Goal: Task Accomplishment & Management: Manage account settings

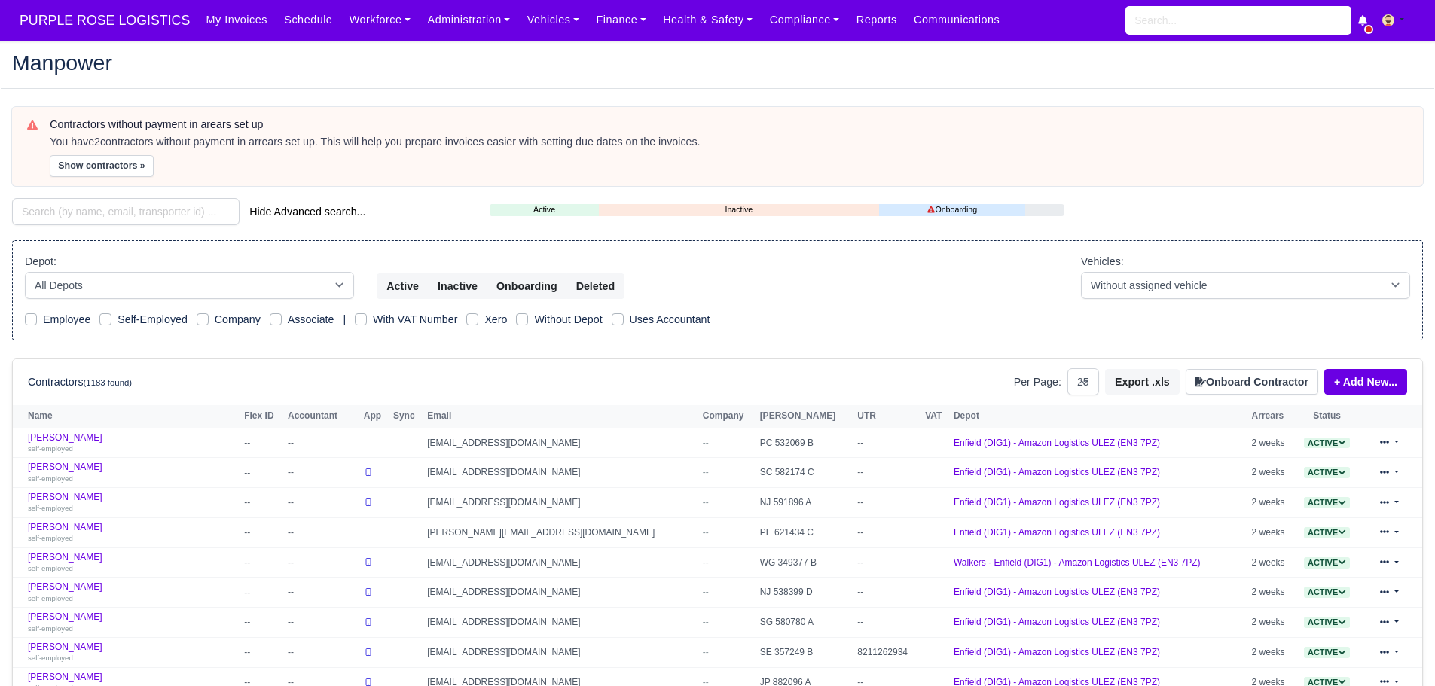
select select "25"
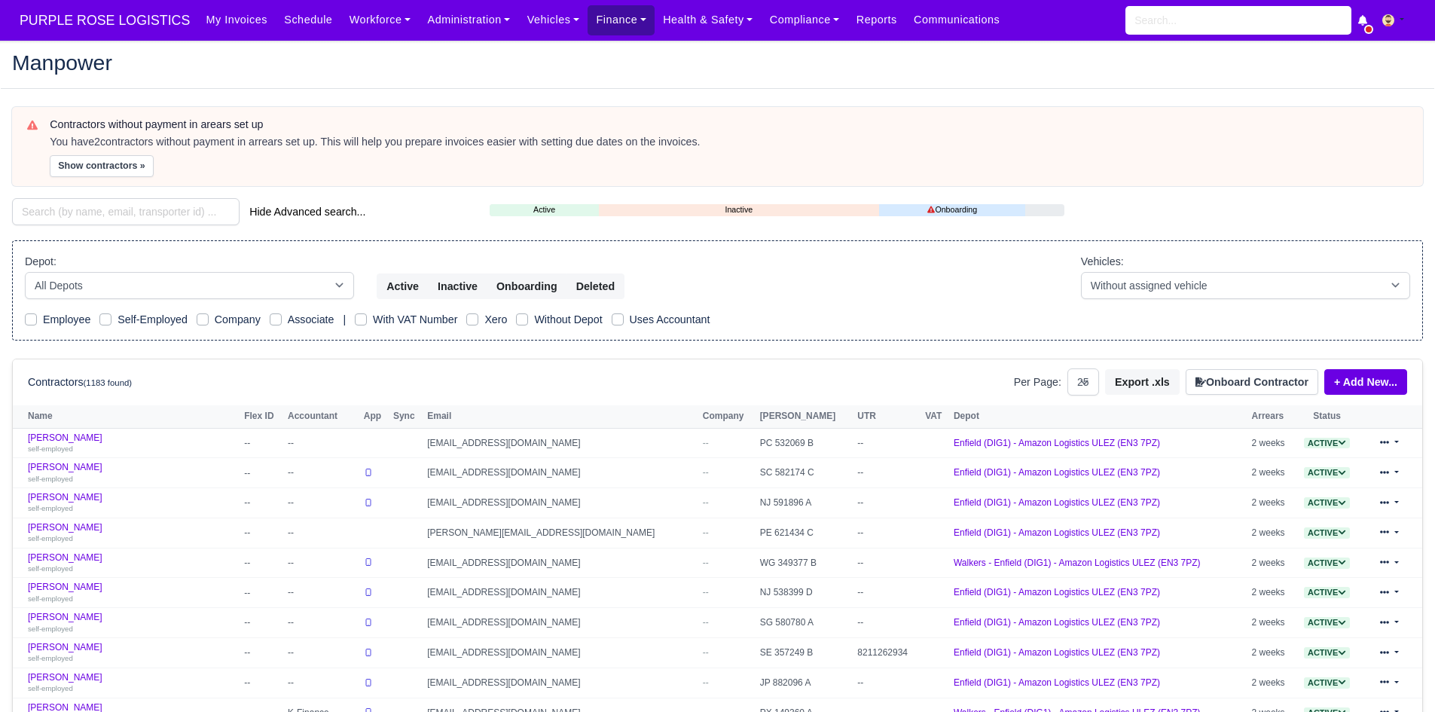
click at [587, 24] on link "Finance" at bounding box center [620, 19] width 67 height 29
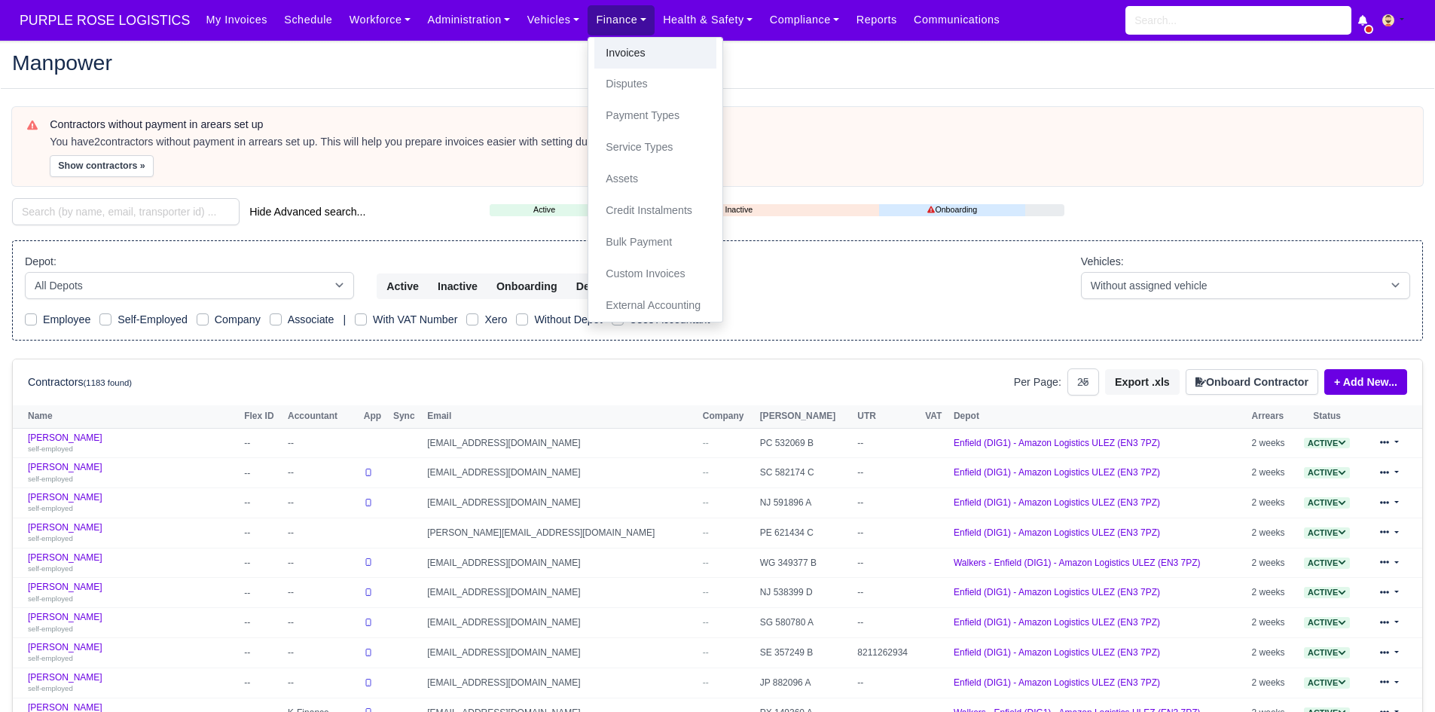
click at [601, 54] on link "Invoices" at bounding box center [655, 54] width 122 height 32
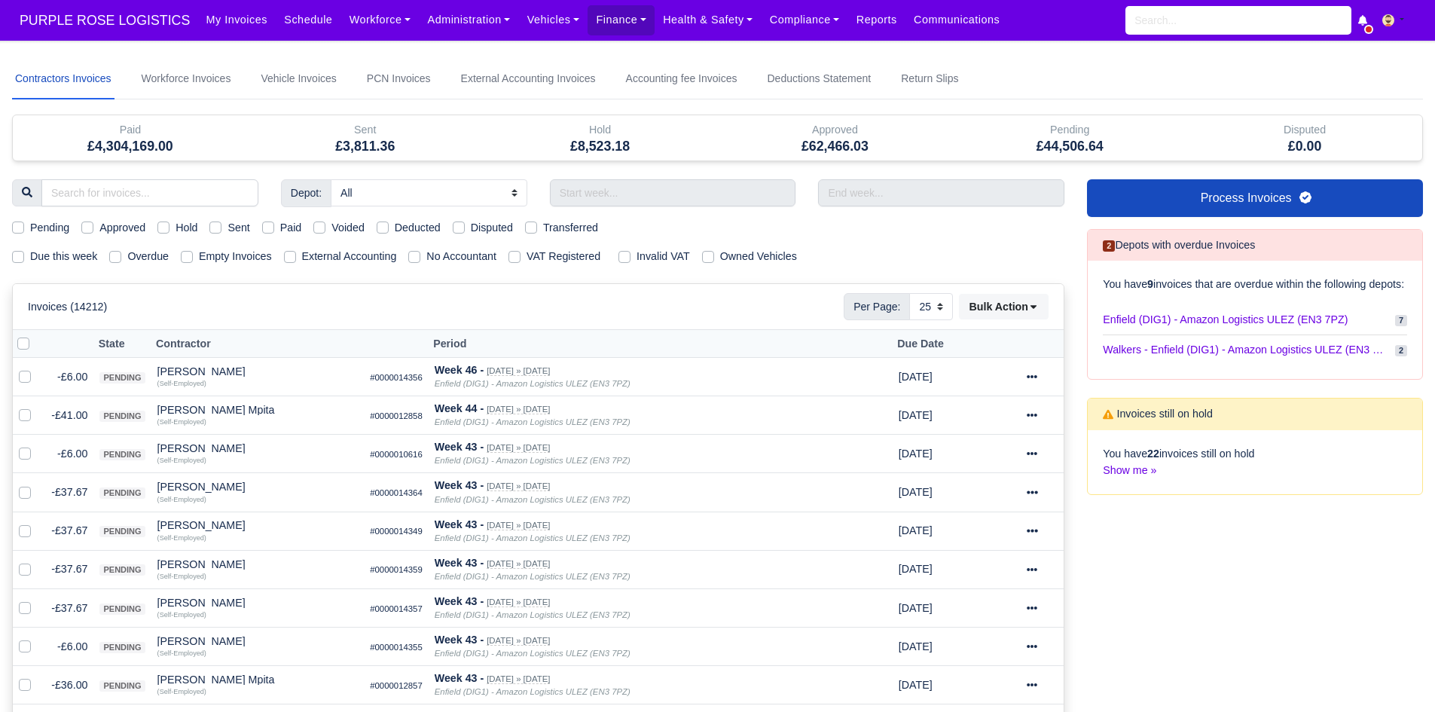
select select "25"
click at [175, 221] on label "Hold" at bounding box center [186, 227] width 22 height 17
click at [169, 221] on input "Hold" at bounding box center [163, 225] width 12 height 12
checkbox input "true"
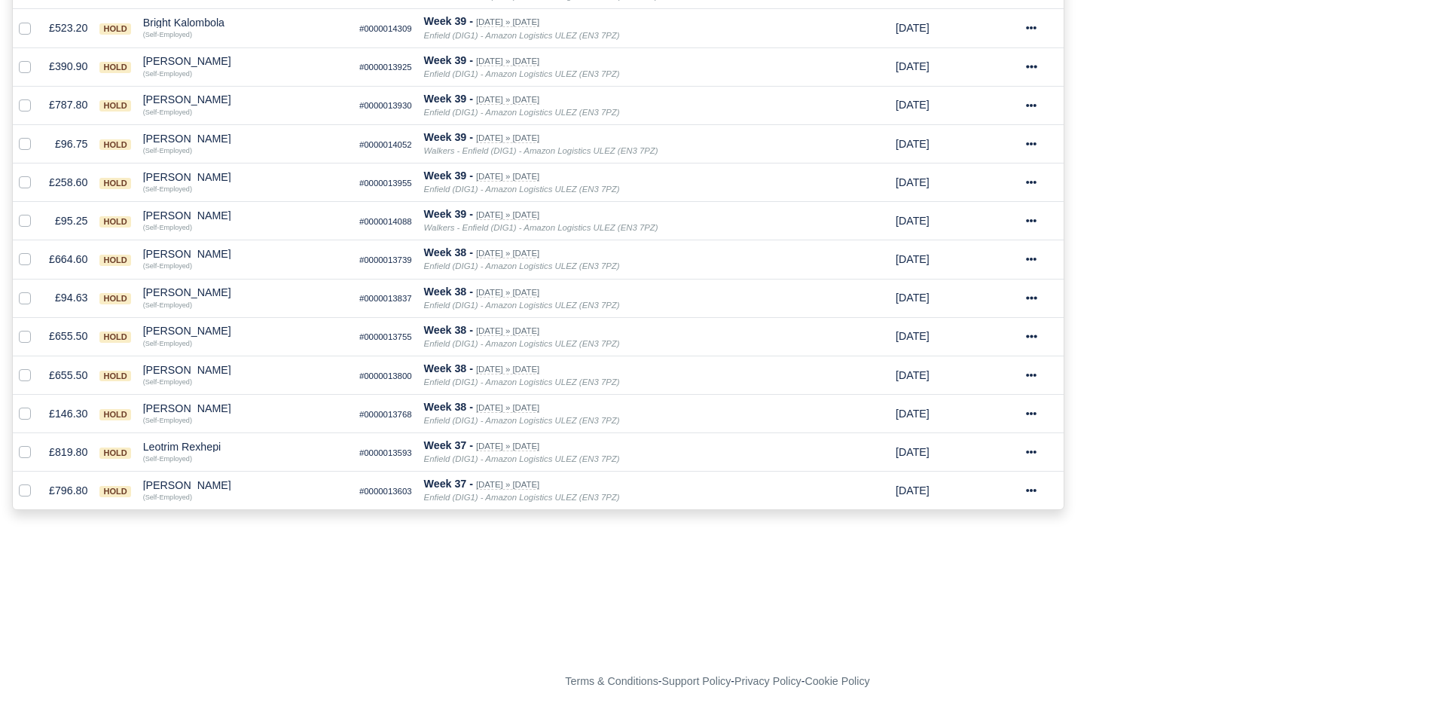
scroll to position [697, 0]
click at [180, 485] on div "Raihan Tanvir" at bounding box center [245, 483] width 204 height 11
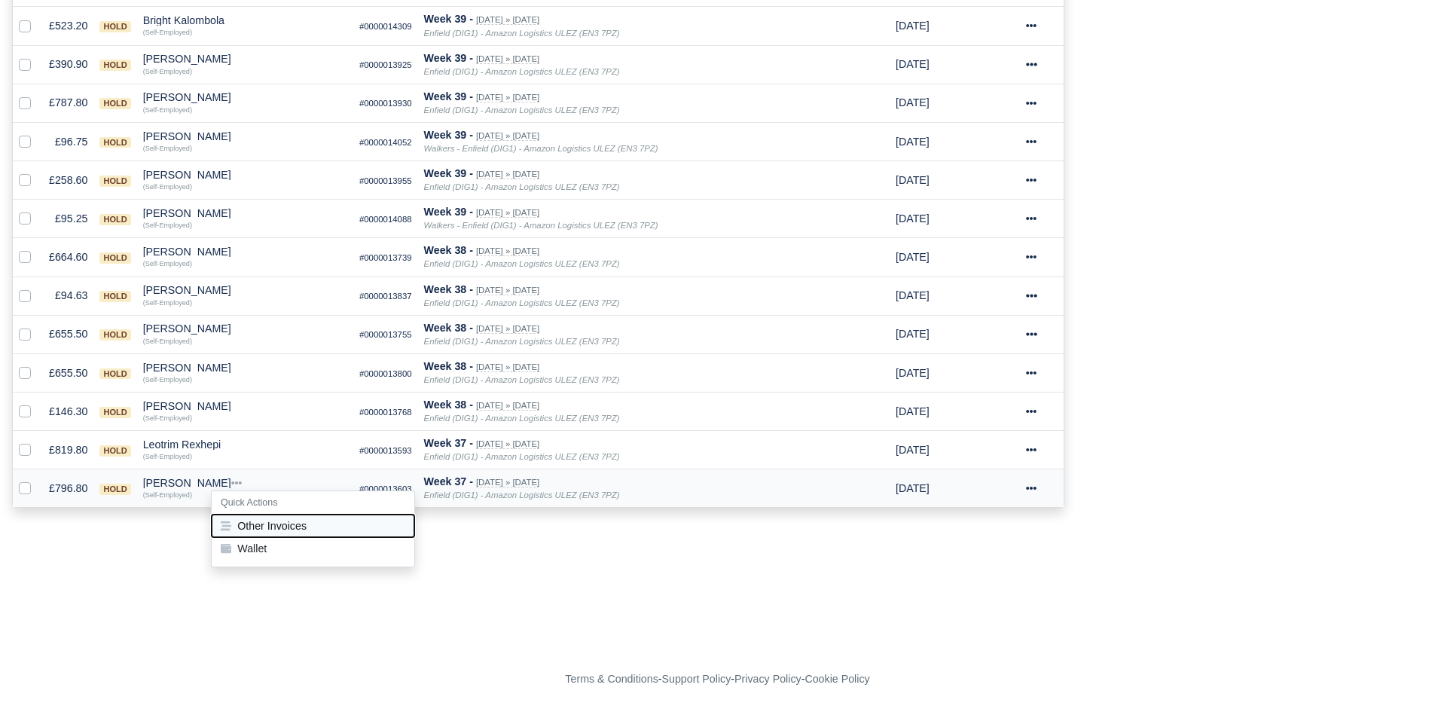
click at [282, 526] on button "Other Invoices" at bounding box center [313, 525] width 203 height 23
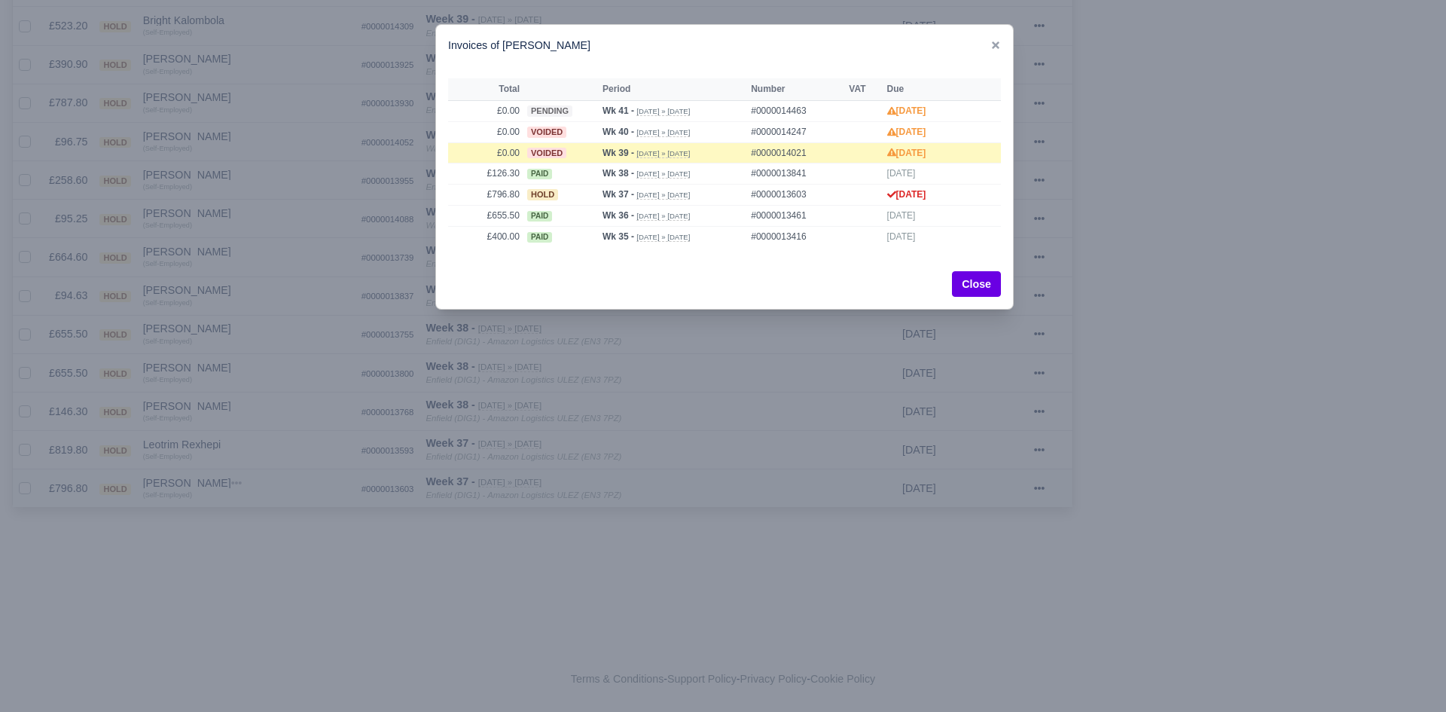
click at [282, 526] on div at bounding box center [723, 356] width 1446 height 712
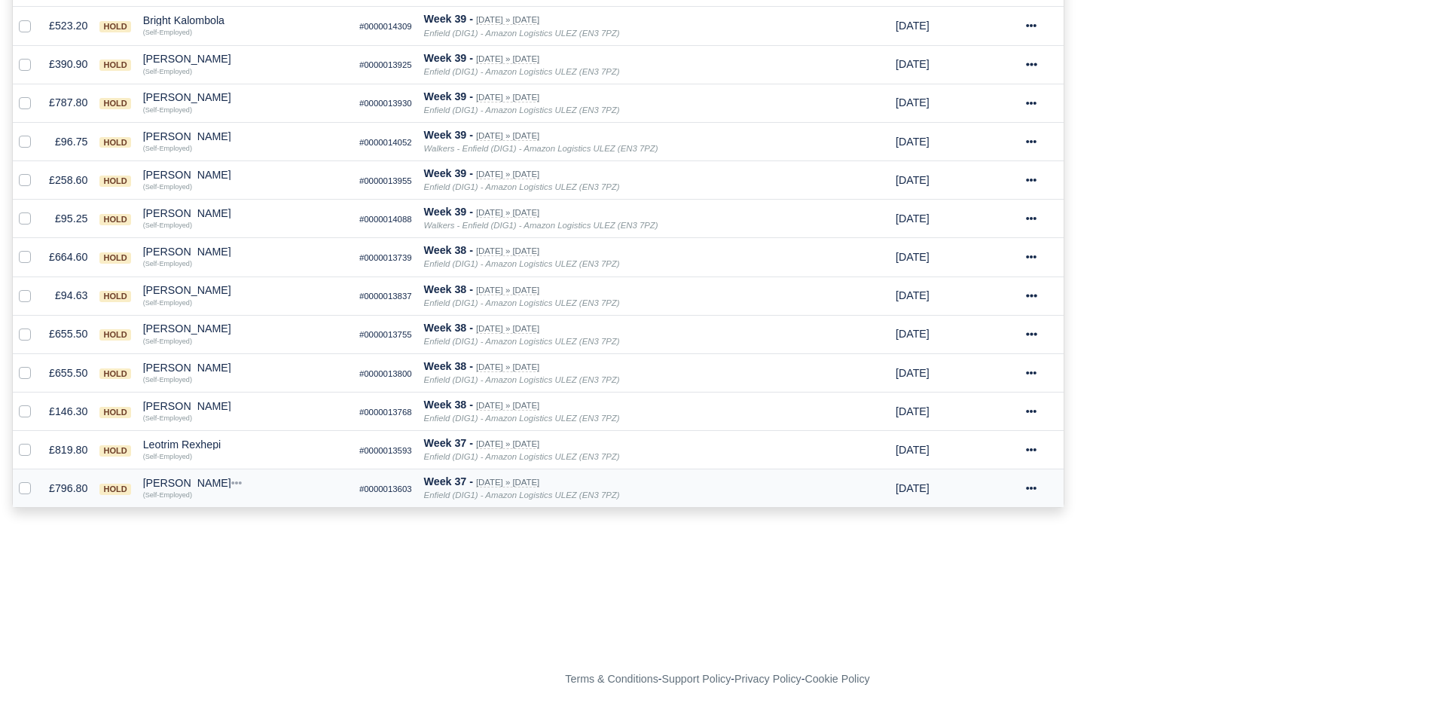
click at [191, 484] on div "Raihan Tanvir" at bounding box center [245, 483] width 204 height 11
click at [253, 539] on button "Wallet" at bounding box center [313, 548] width 203 height 23
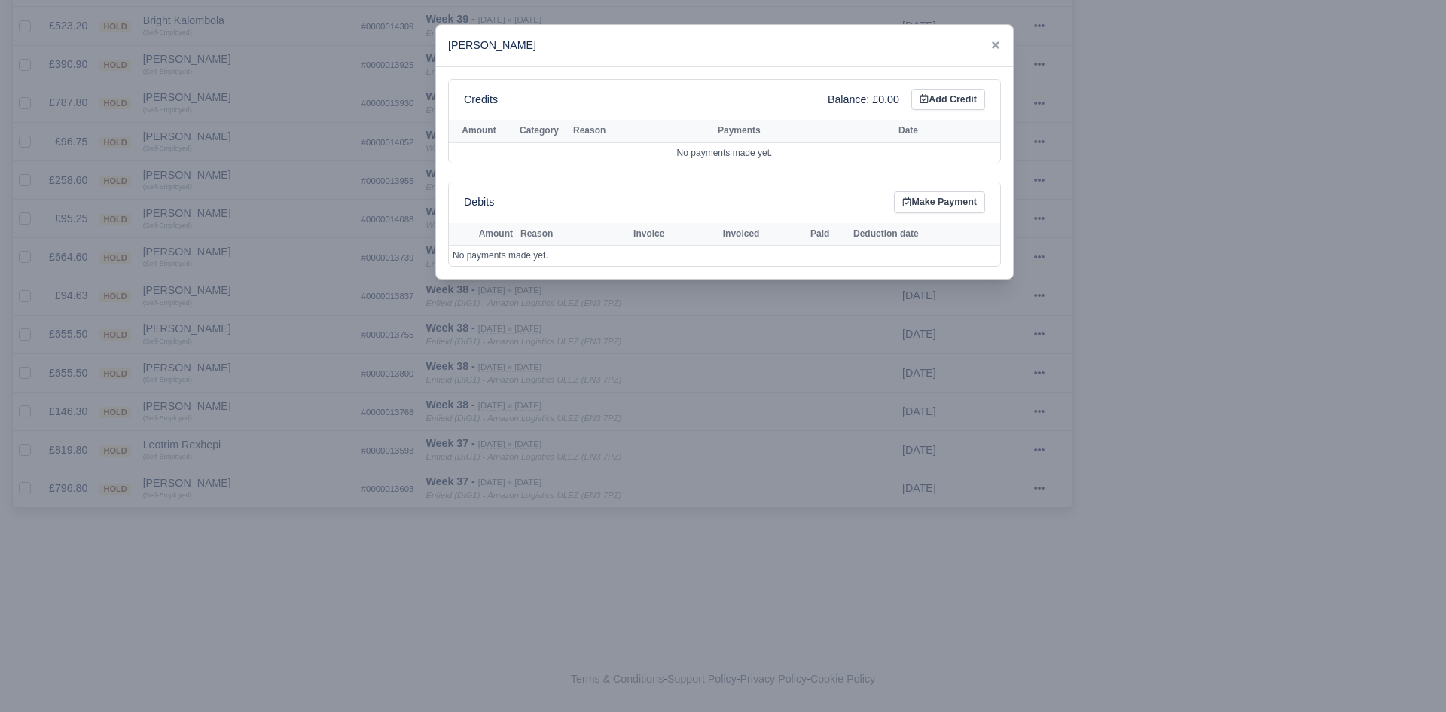
click at [253, 539] on div at bounding box center [723, 356] width 1446 height 712
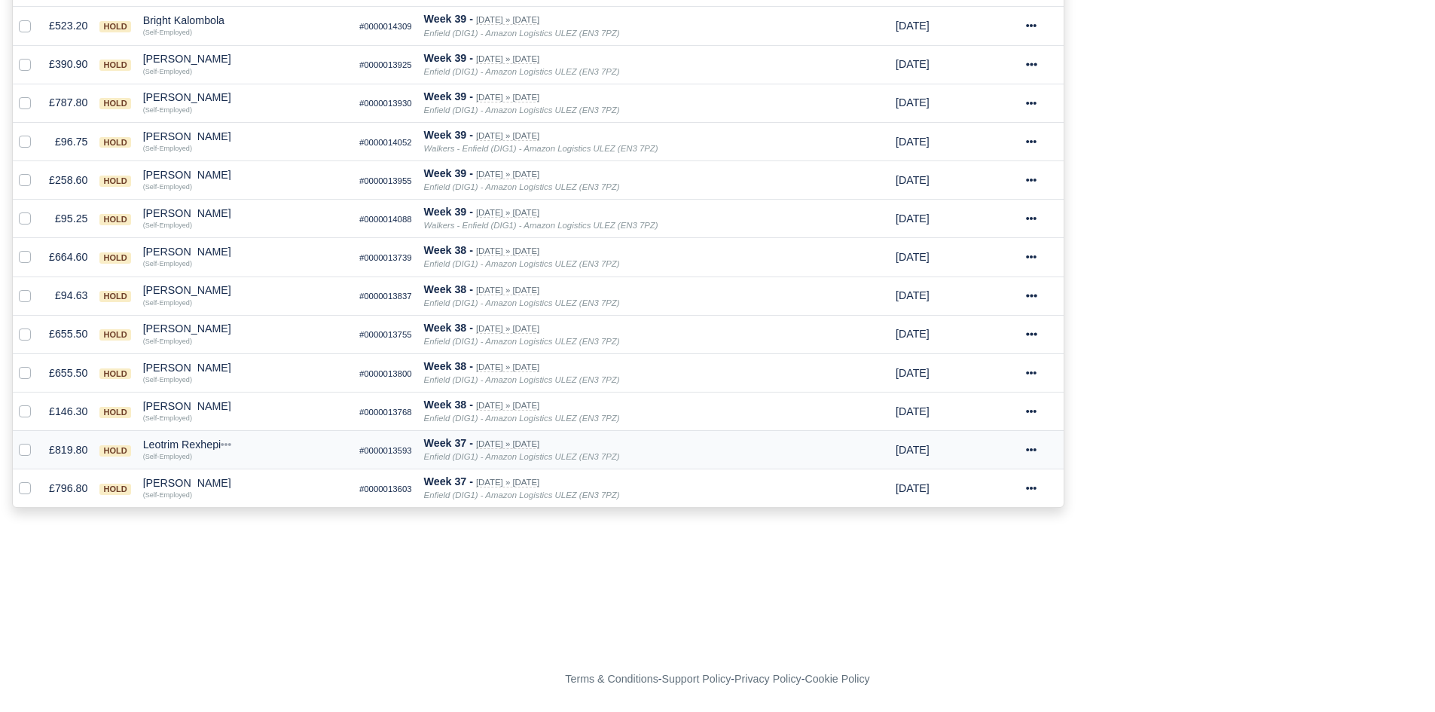
click at [196, 441] on div "Leotrim Rexhepi" at bounding box center [245, 444] width 204 height 11
click at [266, 481] on button "Other Invoices" at bounding box center [313, 487] width 203 height 23
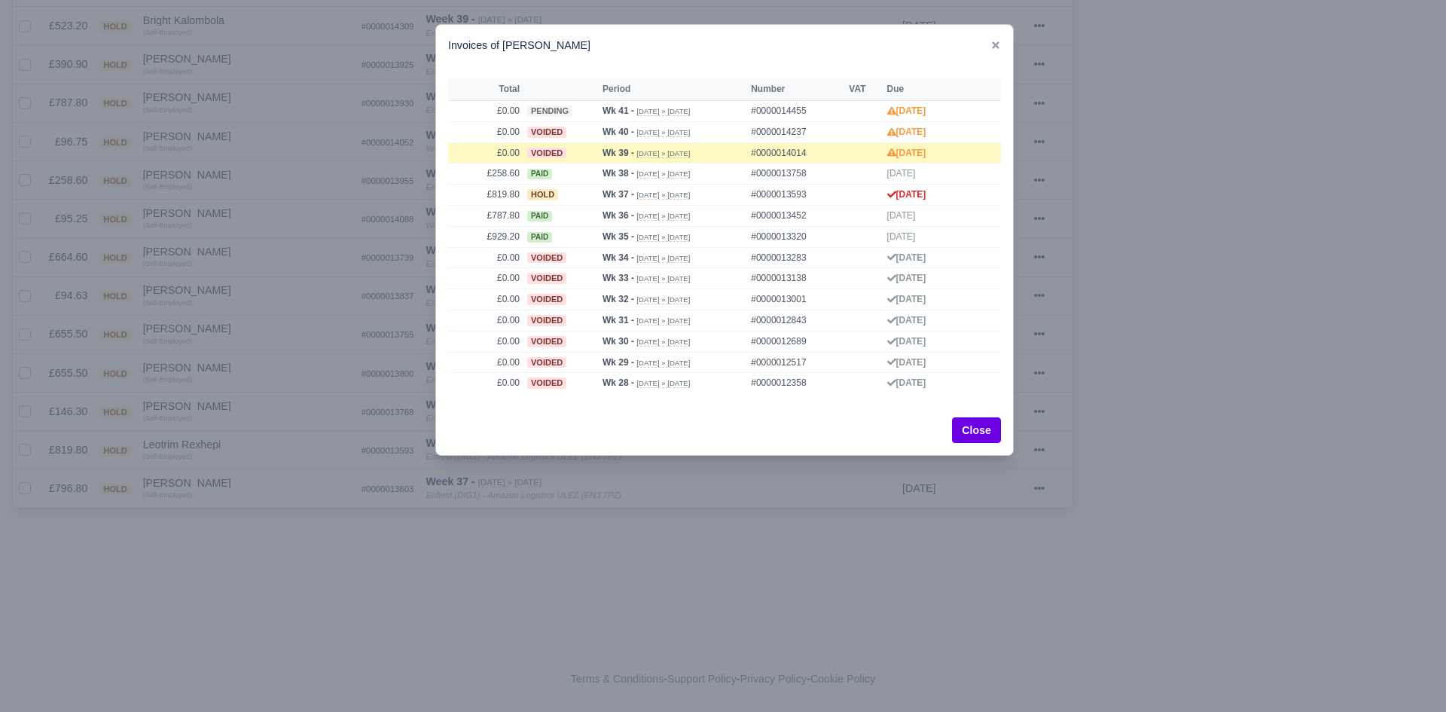
click at [235, 474] on div at bounding box center [723, 356] width 1446 height 712
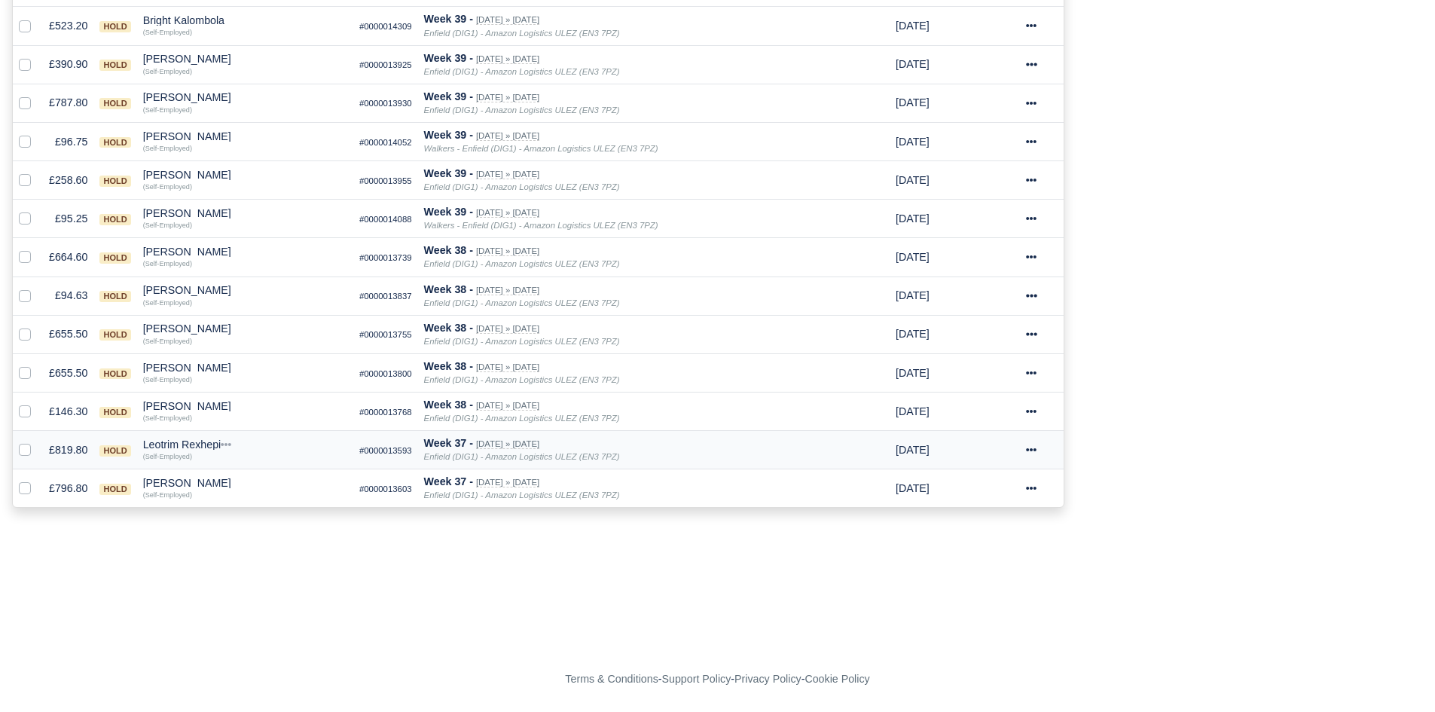
click at [194, 440] on div "Leotrim Rexhepi" at bounding box center [245, 444] width 204 height 11
click at [249, 507] on button "Wallet" at bounding box center [313, 510] width 203 height 23
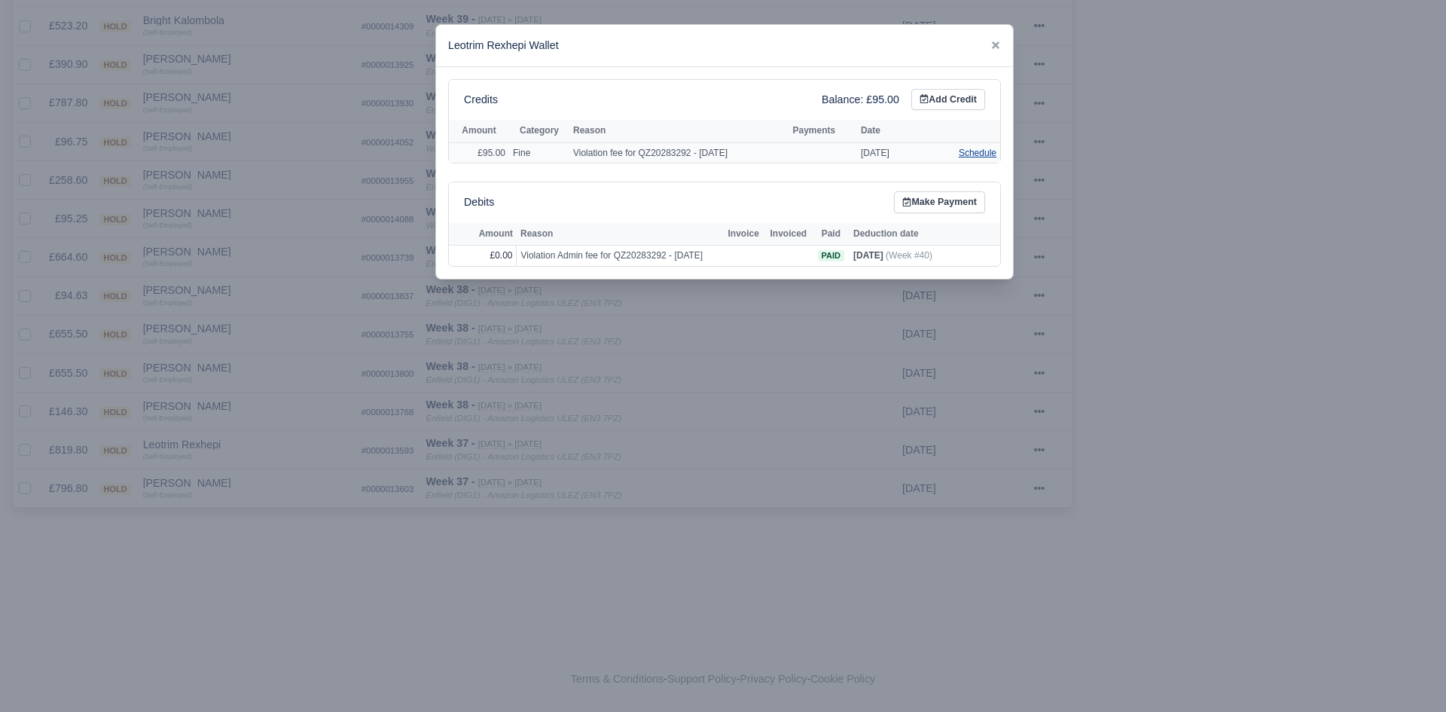
click at [965, 150] on link "Schedule" at bounding box center [978, 153] width 38 height 11
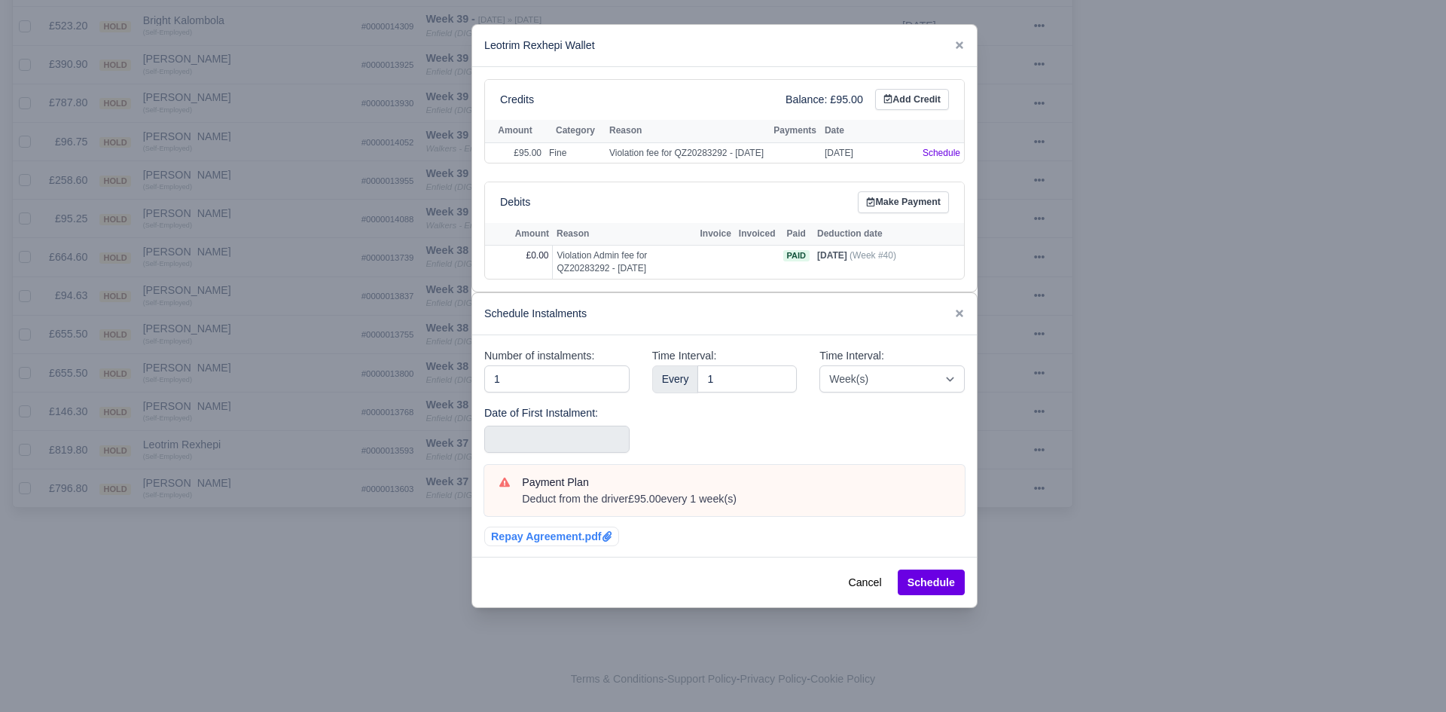
click at [620, 432] on div "Date of First Instalment:" at bounding box center [556, 428] width 145 height 48
click at [613, 442] on input "text" at bounding box center [556, 439] width 145 height 27
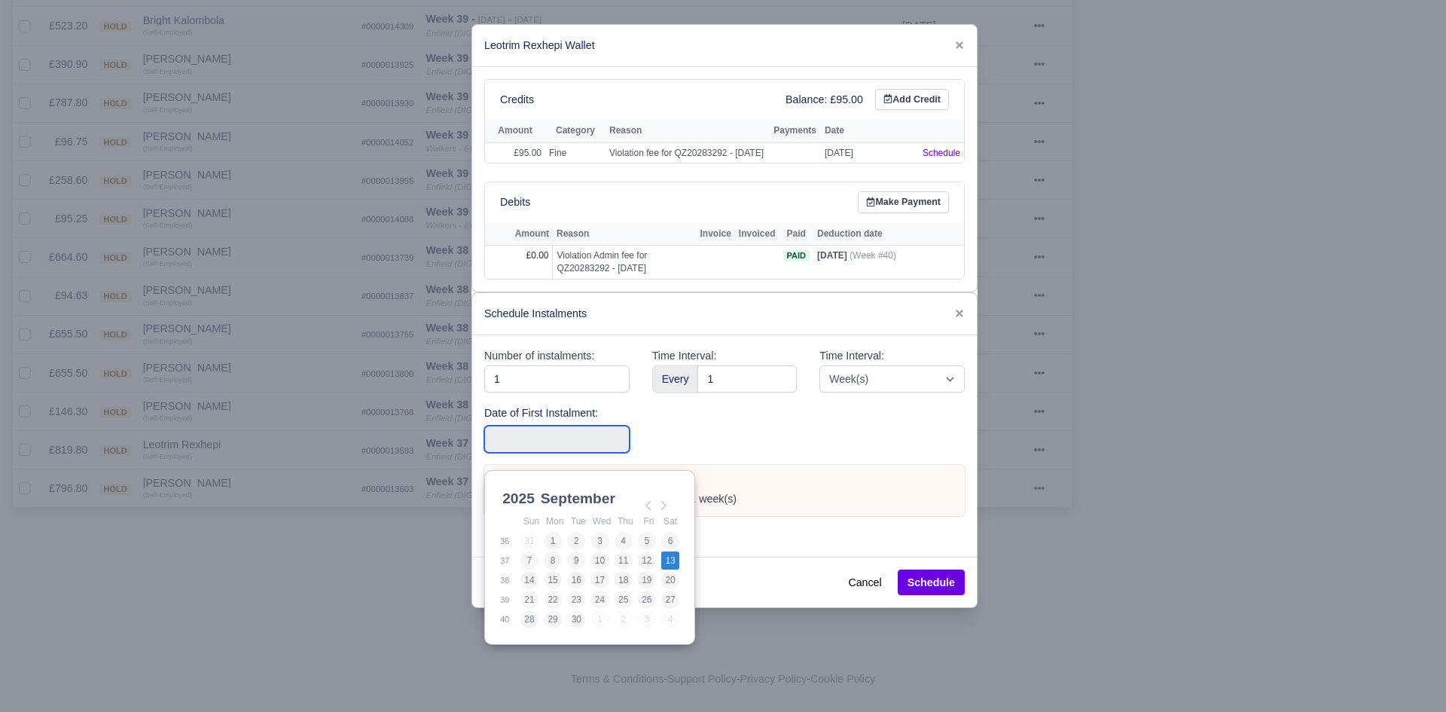
type input "2025-09-13"
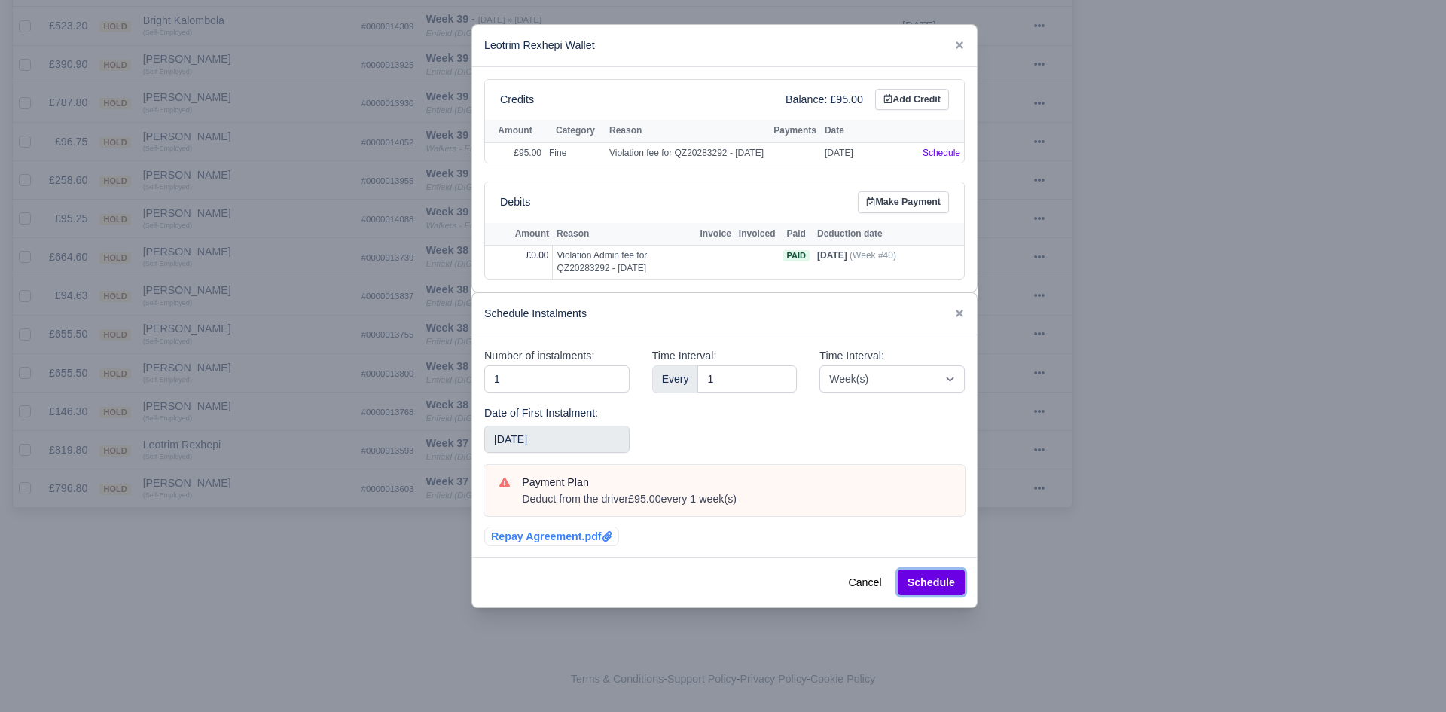
click at [925, 595] on button "Schedule" at bounding box center [931, 582] width 67 height 26
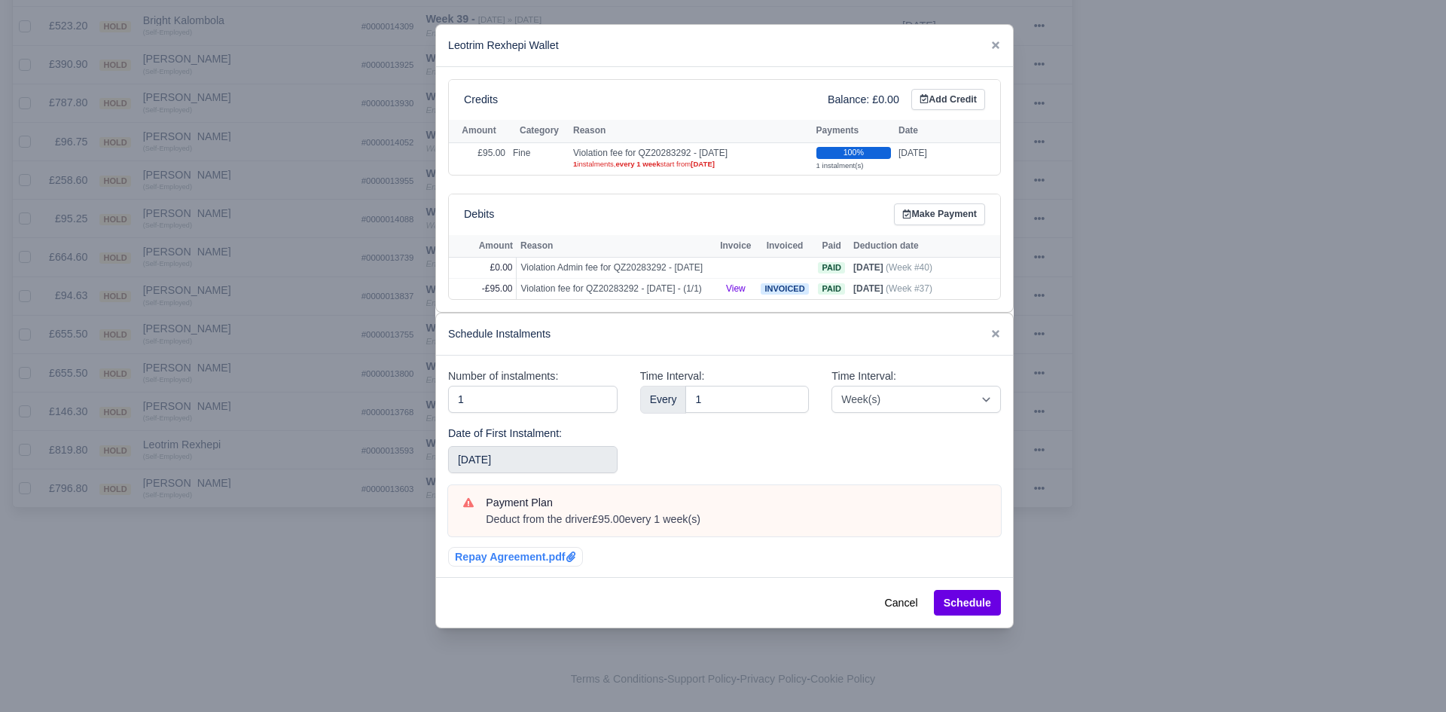
click at [290, 575] on div at bounding box center [723, 356] width 1446 height 712
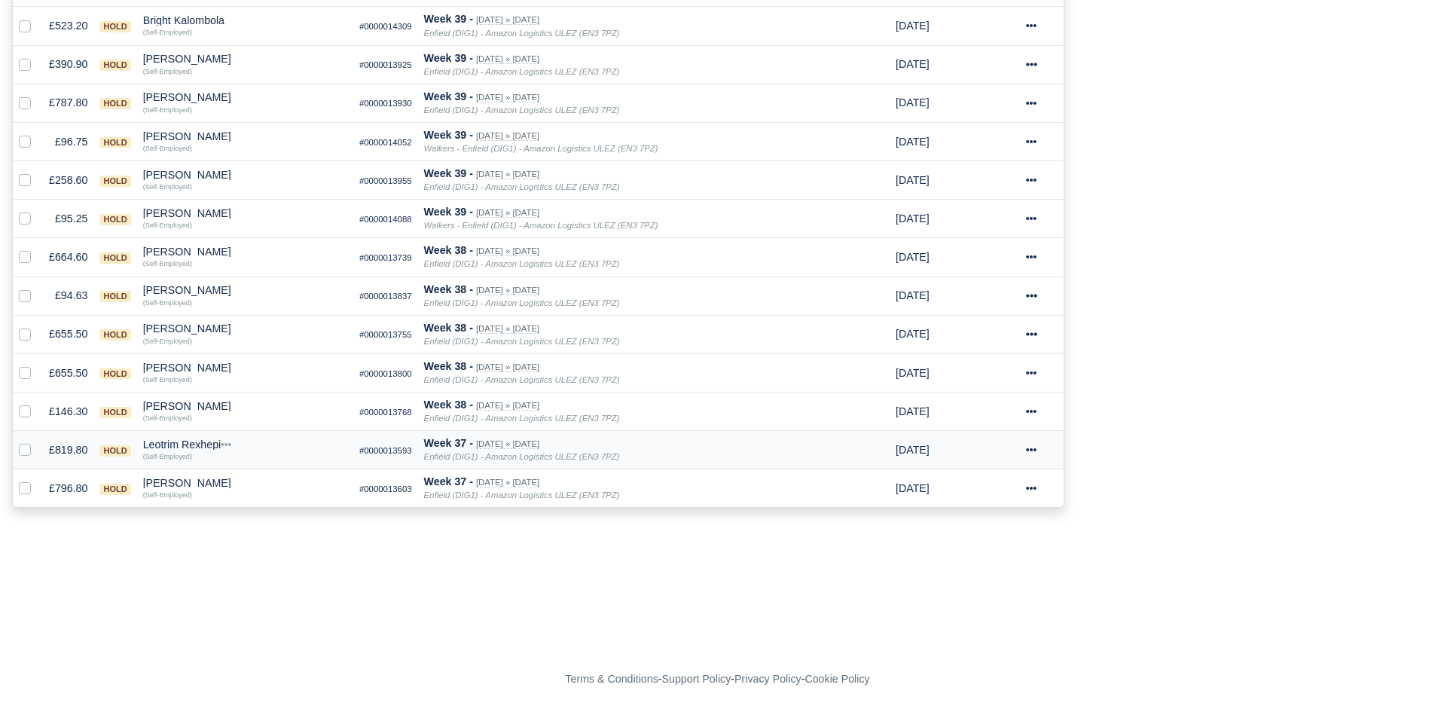
click at [197, 446] on div "Leotrim Rexhepi" at bounding box center [245, 444] width 204 height 11
click at [270, 484] on button "Other Invoices" at bounding box center [313, 487] width 203 height 23
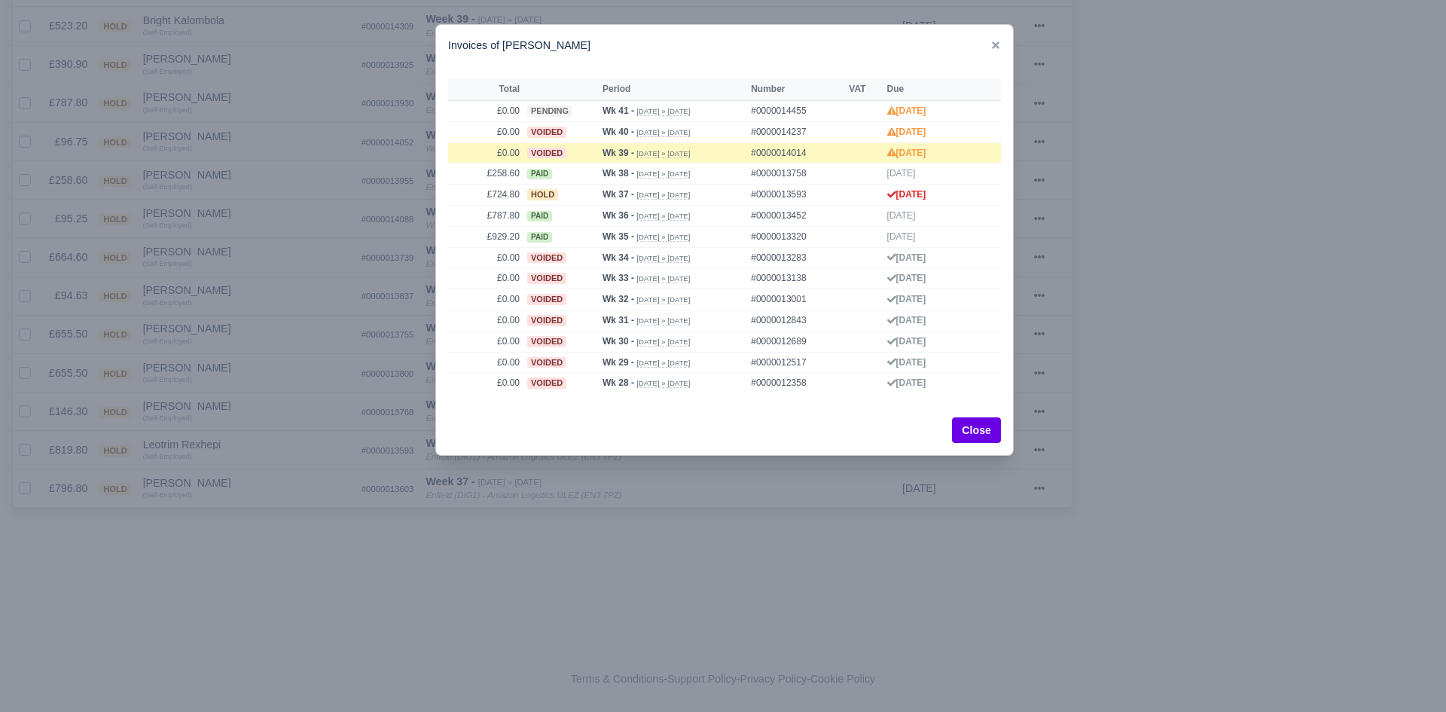
click at [237, 481] on div at bounding box center [723, 356] width 1446 height 712
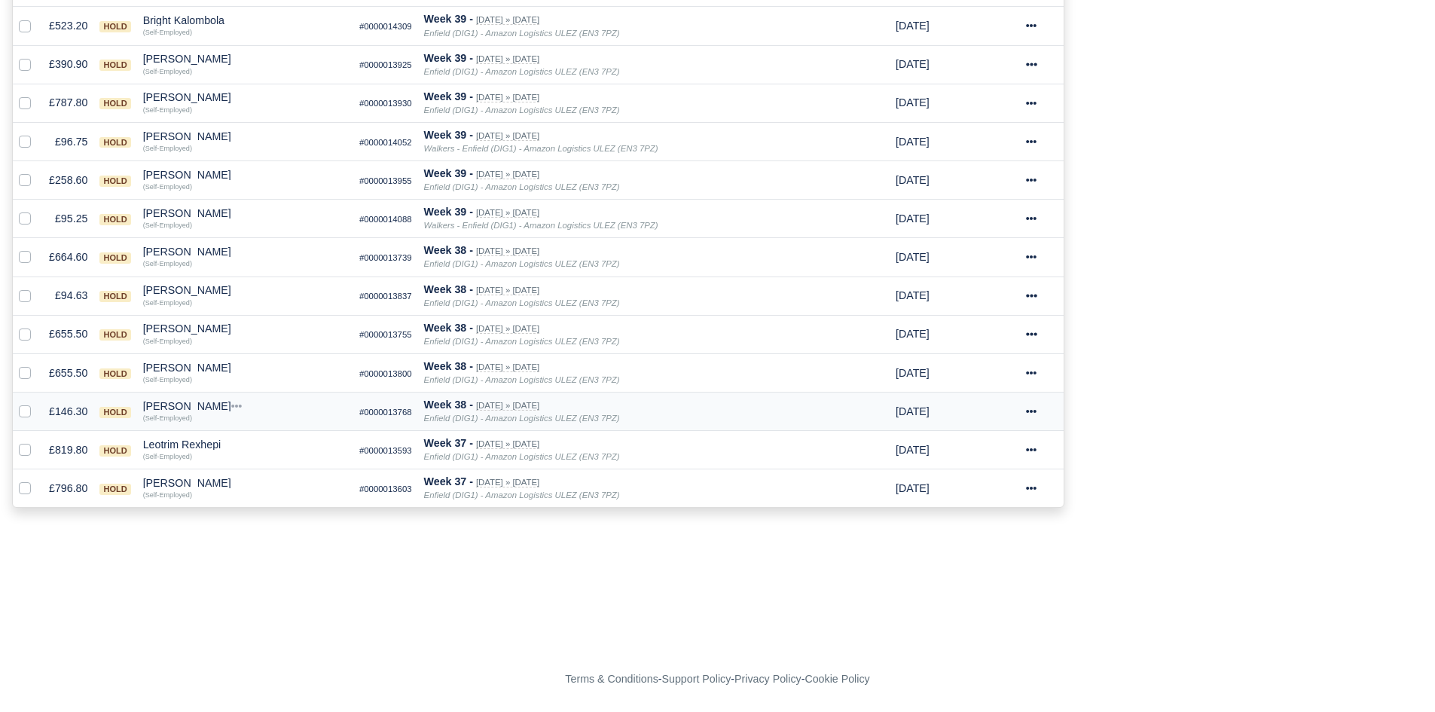
click at [186, 406] on div "Stanimir Stanimirov" at bounding box center [245, 406] width 204 height 11
click at [243, 442] on button "Other Invoices" at bounding box center [313, 449] width 203 height 23
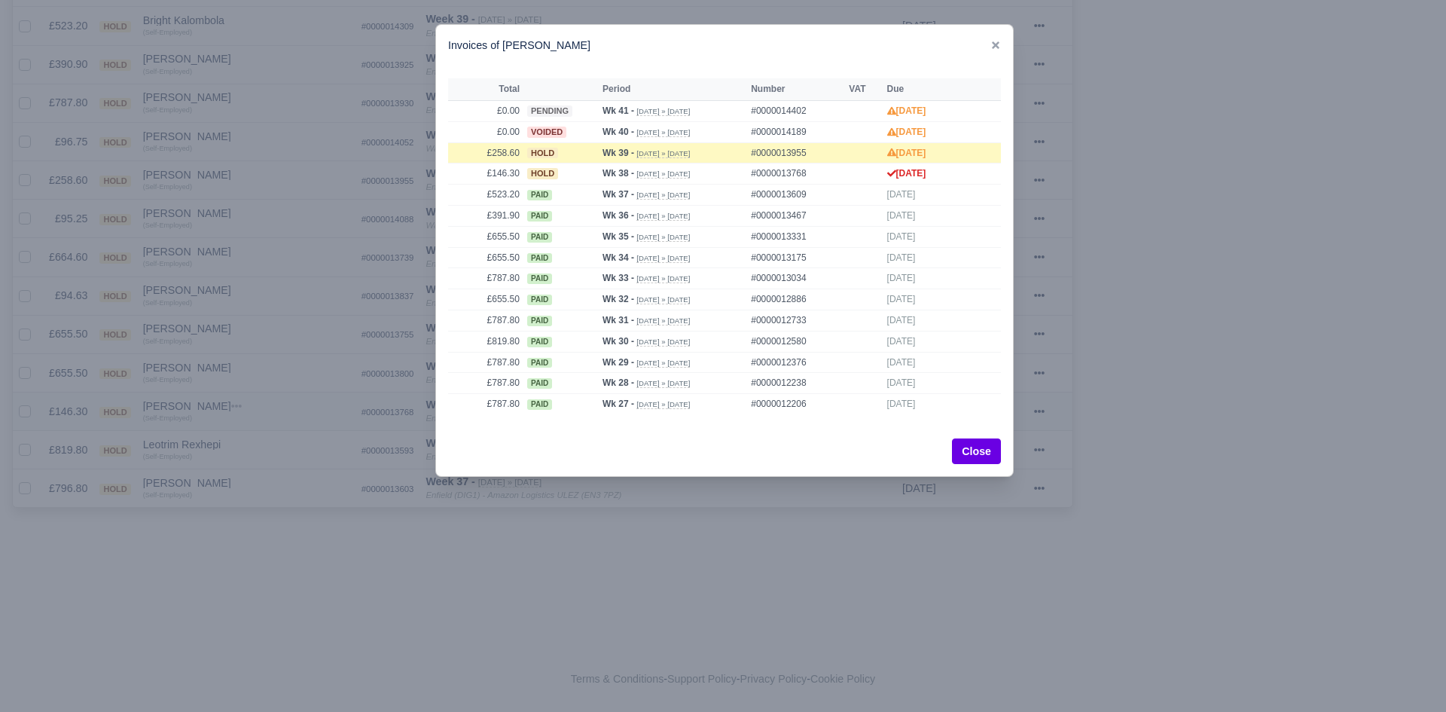
click at [243, 442] on div at bounding box center [723, 356] width 1446 height 712
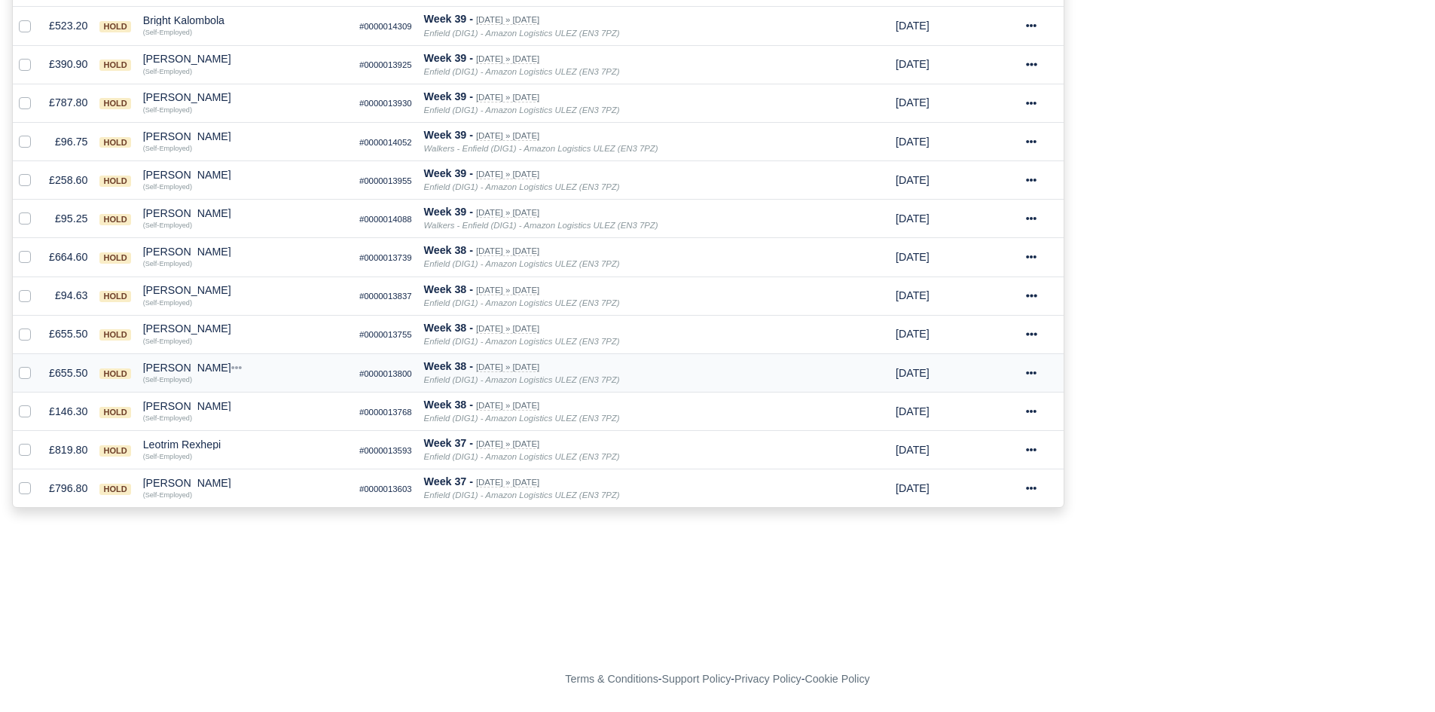
click at [177, 367] on div "Qendrim Rexhepi" at bounding box center [245, 367] width 204 height 11
click at [254, 412] on button "Other Invoices" at bounding box center [313, 409] width 203 height 23
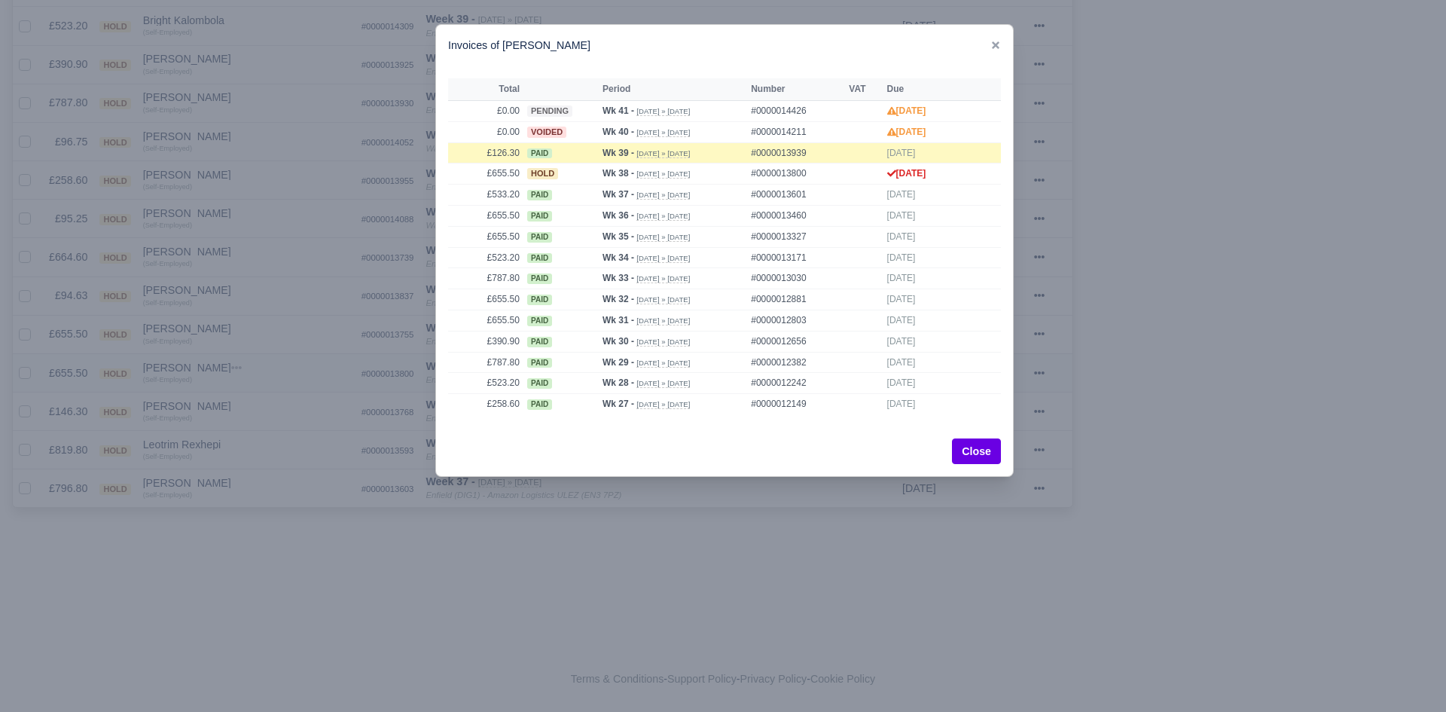
click at [254, 412] on div at bounding box center [723, 356] width 1446 height 712
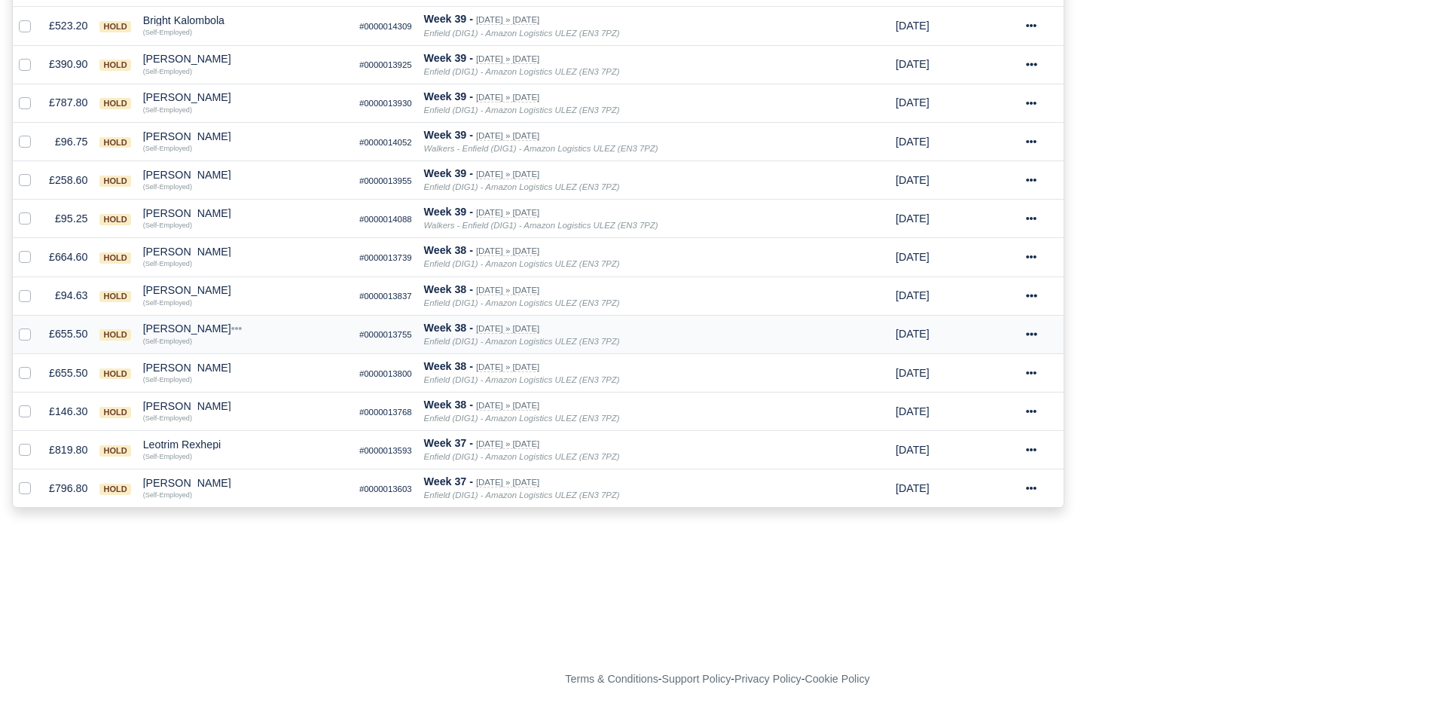
click at [164, 332] on div "[PERSON_NAME]" at bounding box center [245, 328] width 204 height 11
click at [249, 365] on button "Other Invoices" at bounding box center [313, 371] width 203 height 23
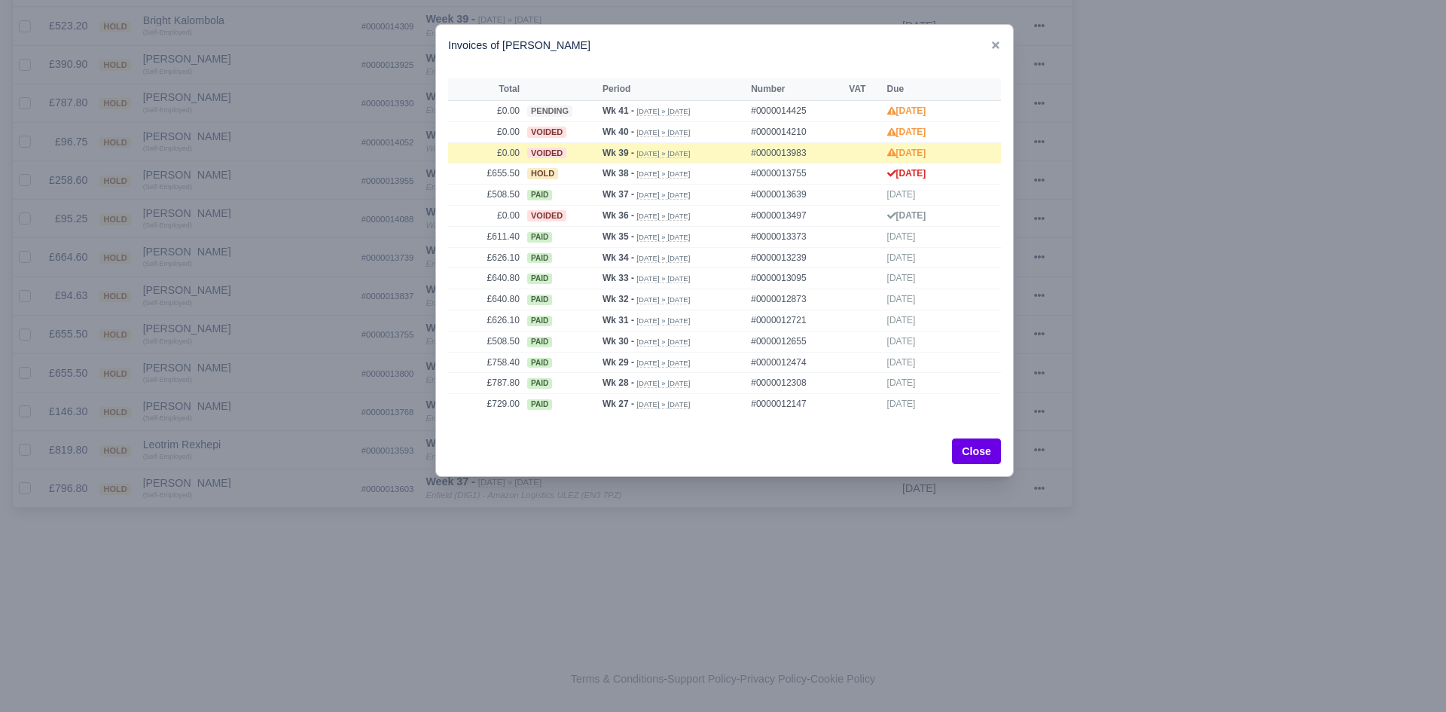
click at [254, 367] on div at bounding box center [723, 356] width 1446 height 712
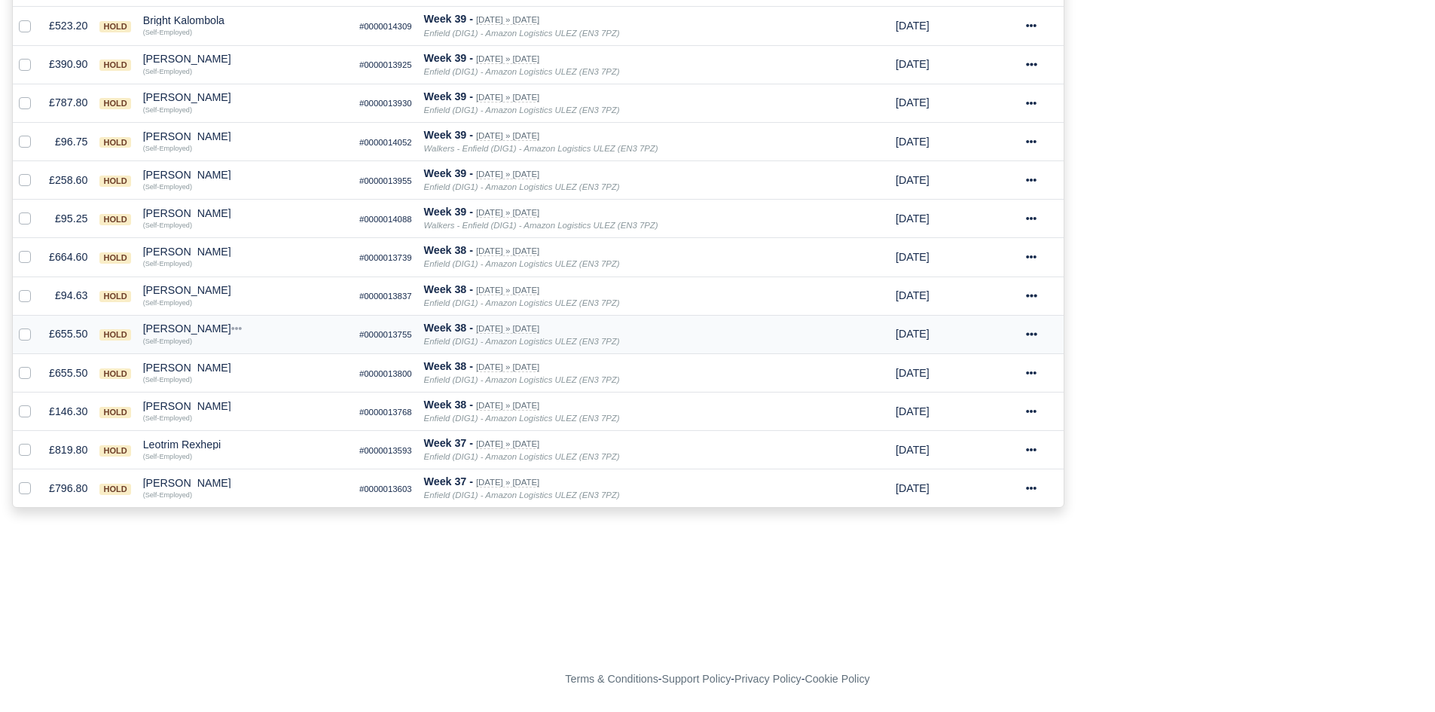
click at [194, 331] on div "[PERSON_NAME]" at bounding box center [245, 328] width 204 height 11
click at [260, 400] on button "Wallet" at bounding box center [313, 394] width 203 height 23
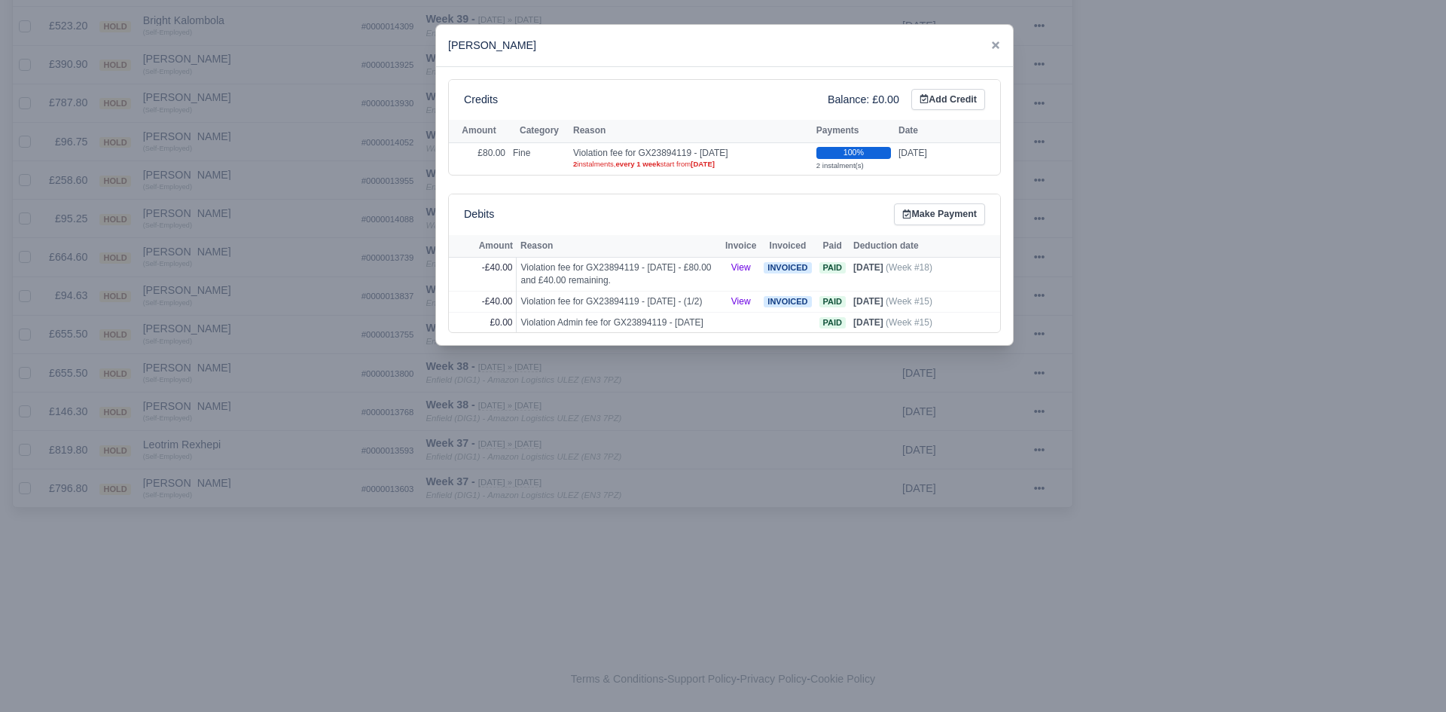
click at [261, 400] on div at bounding box center [723, 356] width 1446 height 712
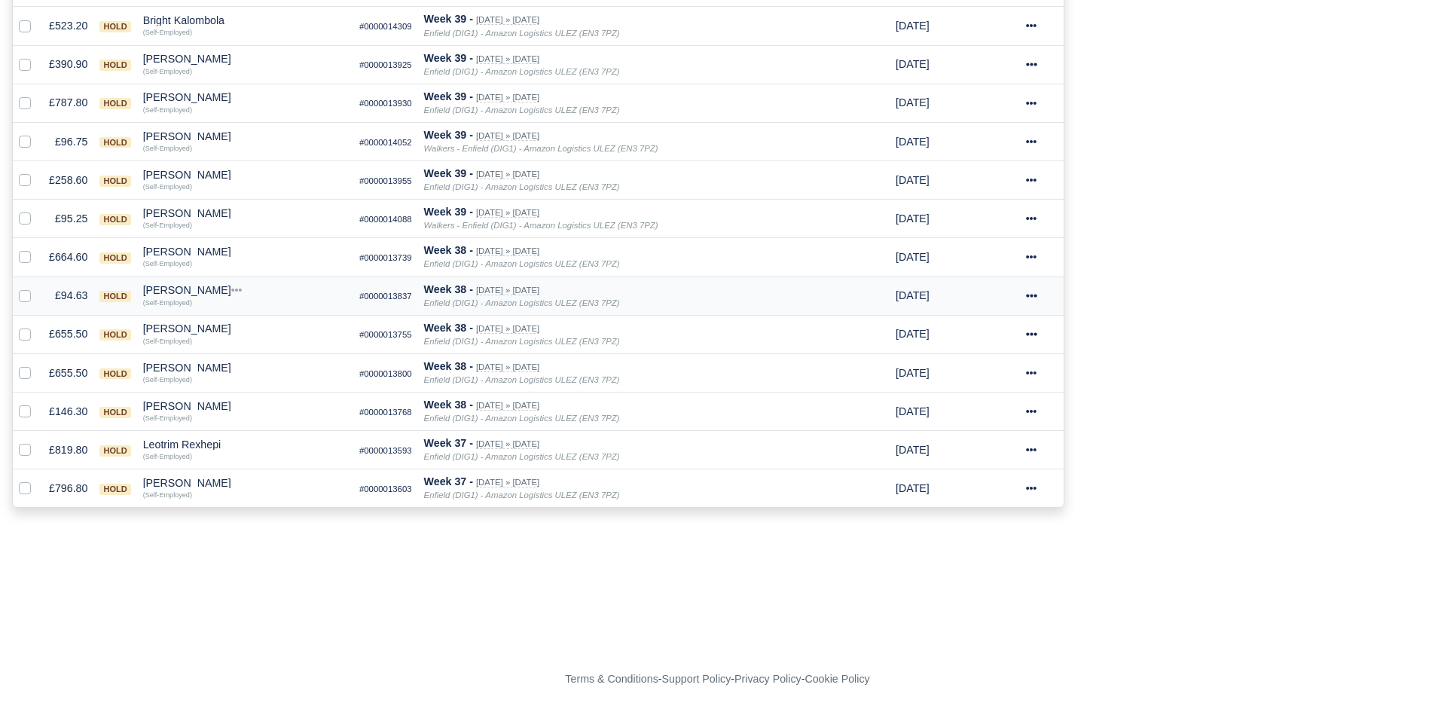
click at [184, 288] on div "Adrian Ando" at bounding box center [245, 290] width 204 height 11
click at [251, 331] on button "Other Invoices" at bounding box center [313, 333] width 203 height 23
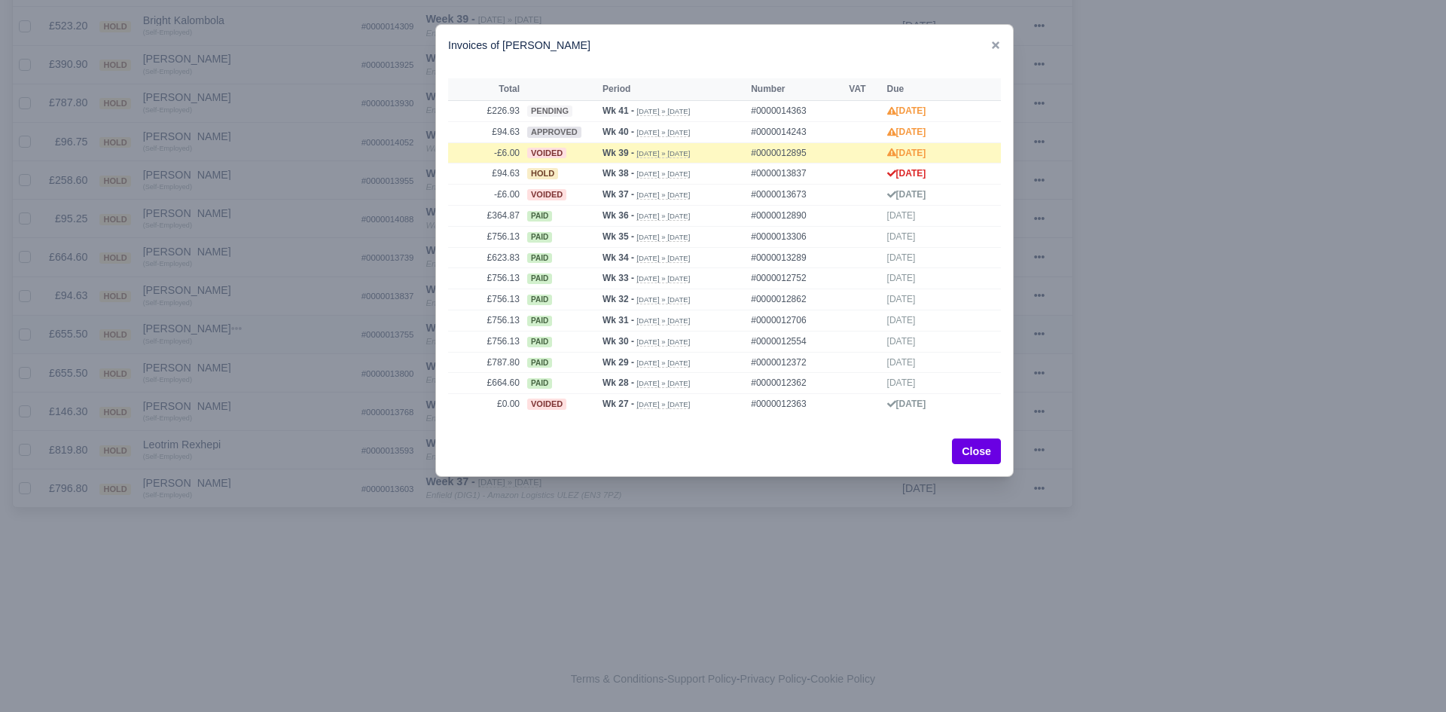
click at [252, 332] on div at bounding box center [723, 356] width 1446 height 712
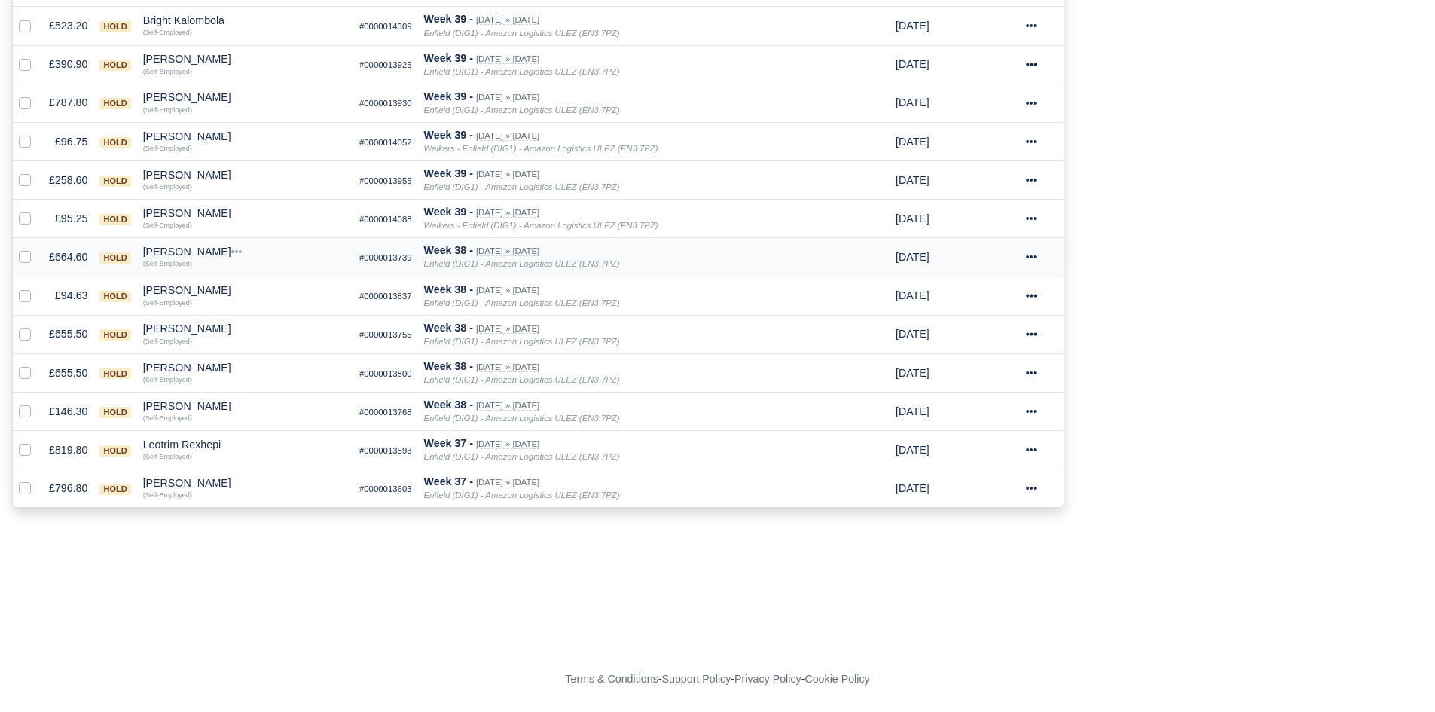
drag, startPoint x: 206, startPoint y: 257, endPoint x: 211, endPoint y: 270, distance: 13.6
click at [206, 256] on div "Abdullah Mohamed" at bounding box center [245, 251] width 204 height 11
click at [264, 294] on button "Other Invoices" at bounding box center [313, 294] width 203 height 23
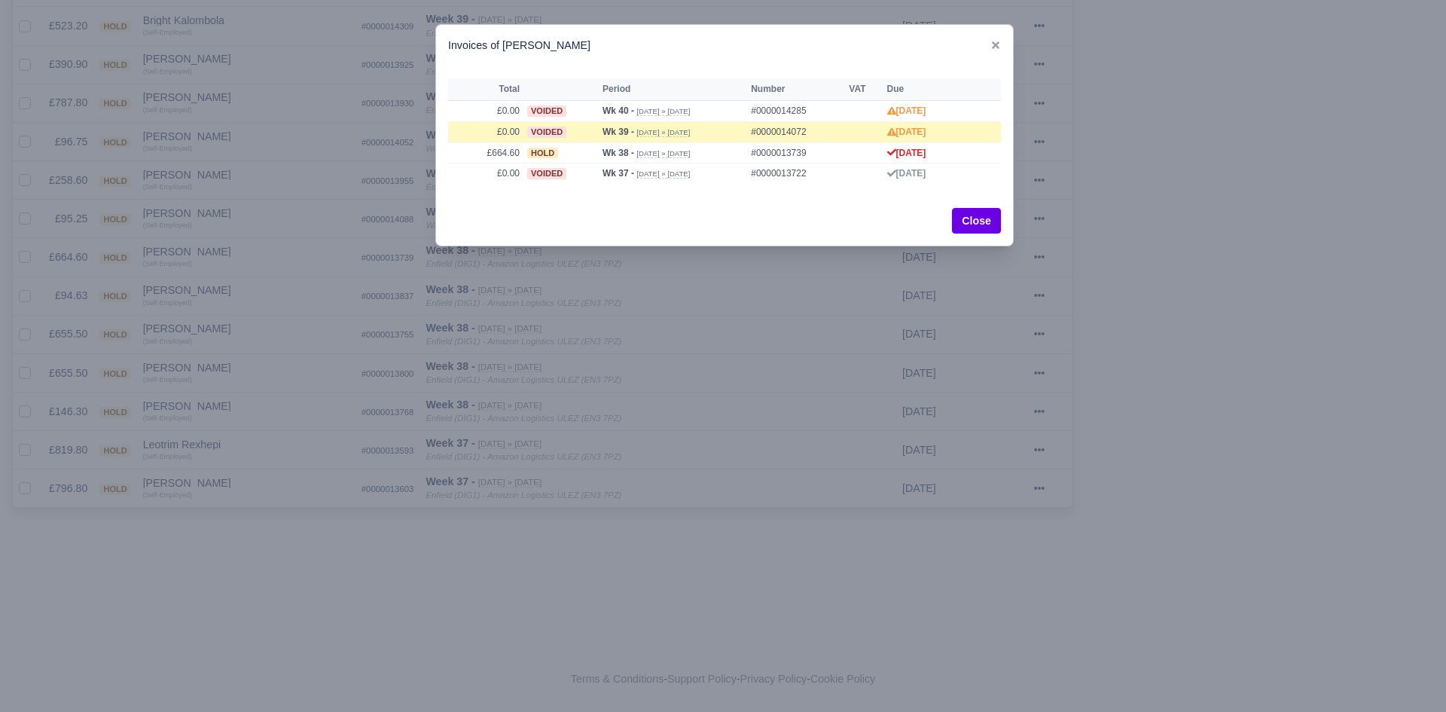
click at [265, 291] on div at bounding box center [723, 356] width 1446 height 712
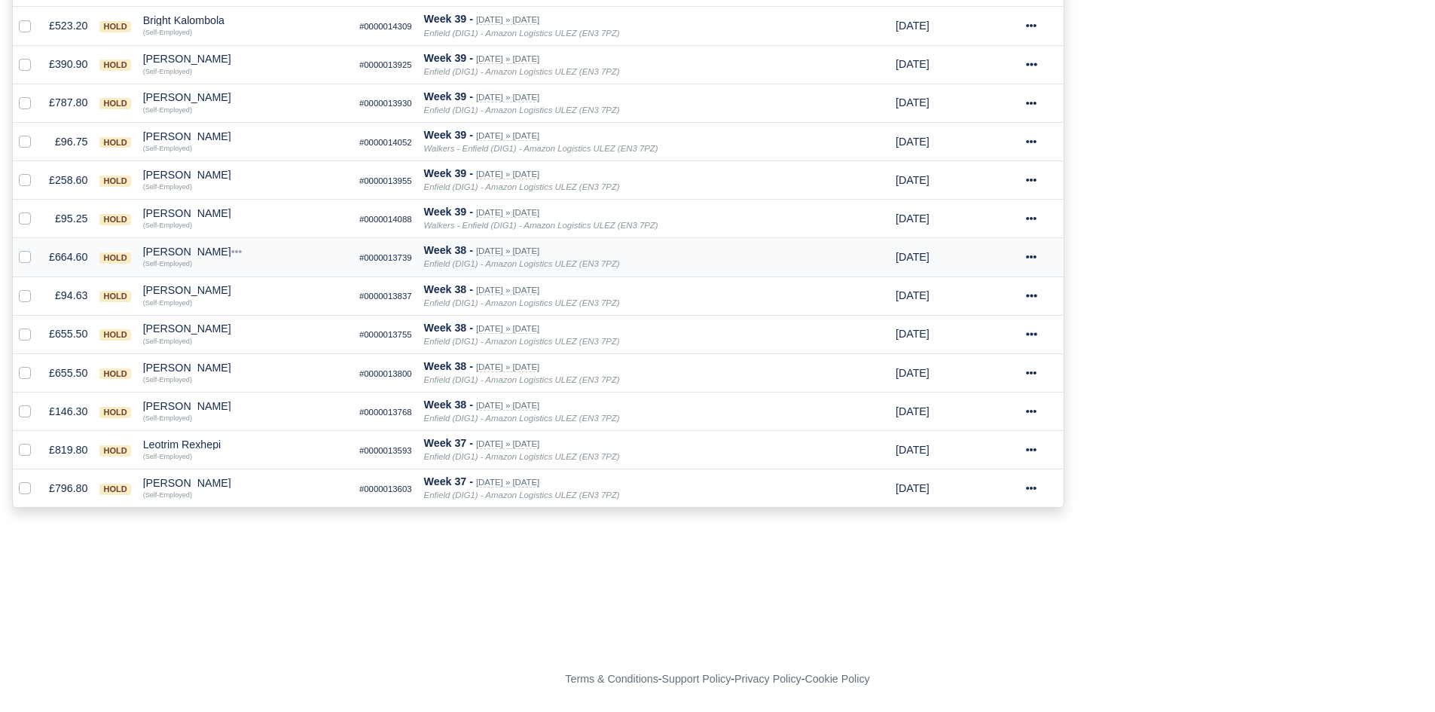
click at [183, 249] on td "Abdullah Mohamed Quick Actions Other Invoices Wallet (Self-Employed)" at bounding box center [245, 257] width 216 height 38
click at [199, 248] on div "Abdullah Mohamed" at bounding box center [245, 251] width 204 height 11
click at [254, 309] on button "Wallet" at bounding box center [313, 317] width 203 height 23
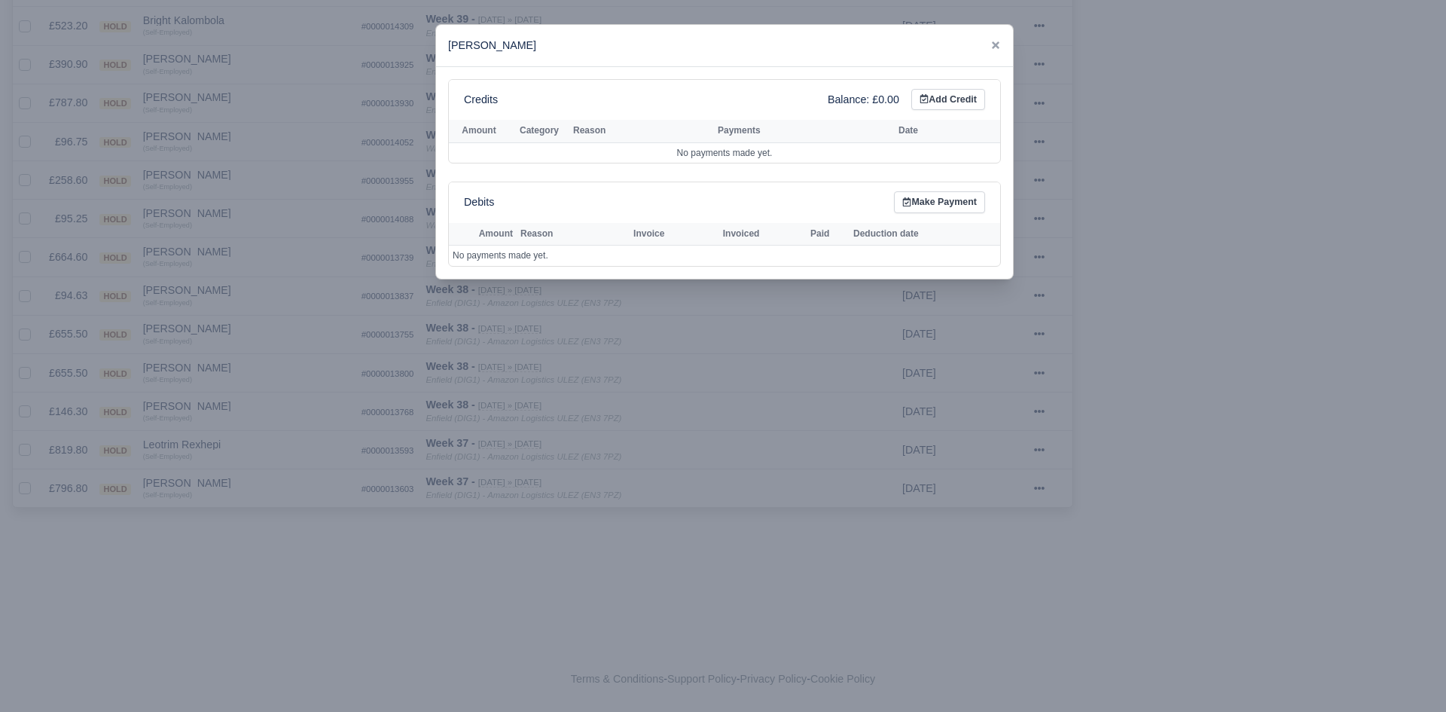
drag, startPoint x: 258, startPoint y: 314, endPoint x: 280, endPoint y: 343, distance: 37.1
click at [258, 316] on div at bounding box center [723, 356] width 1446 height 712
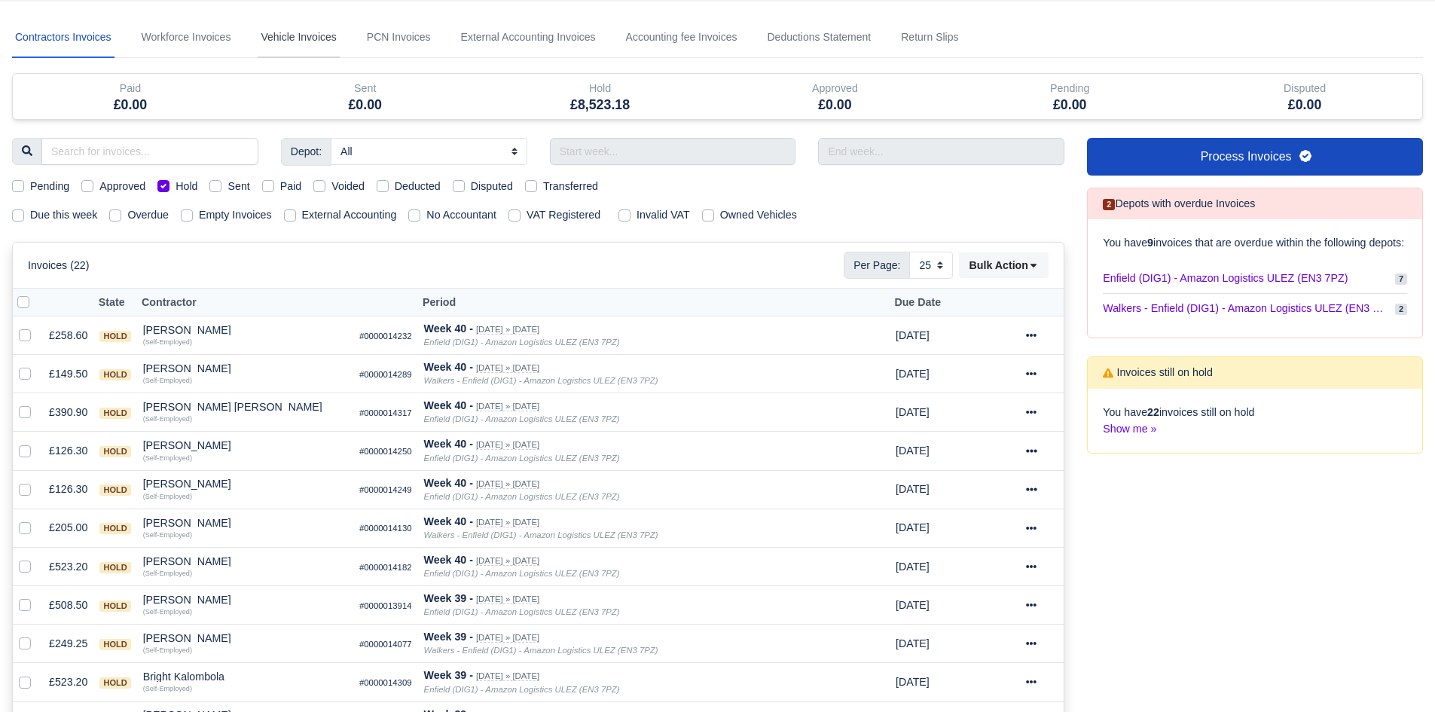
scroll to position [0, 0]
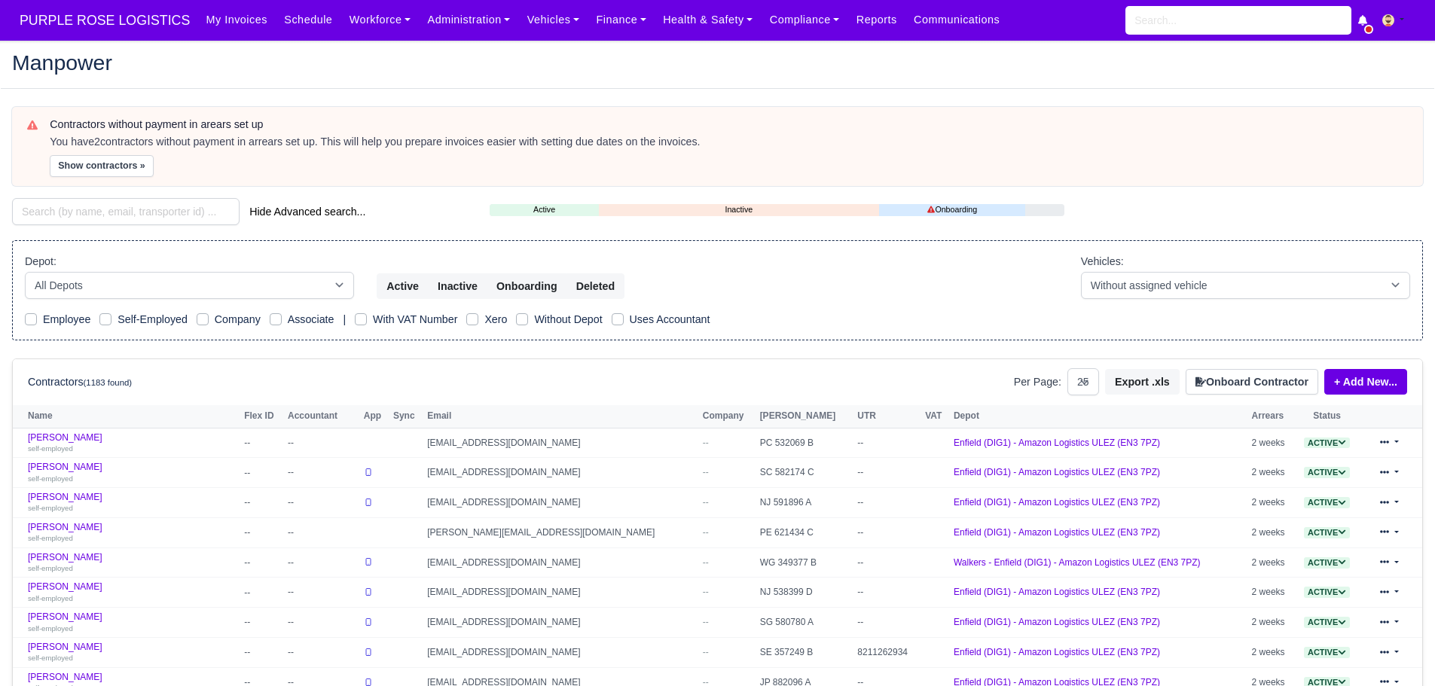
select select "25"
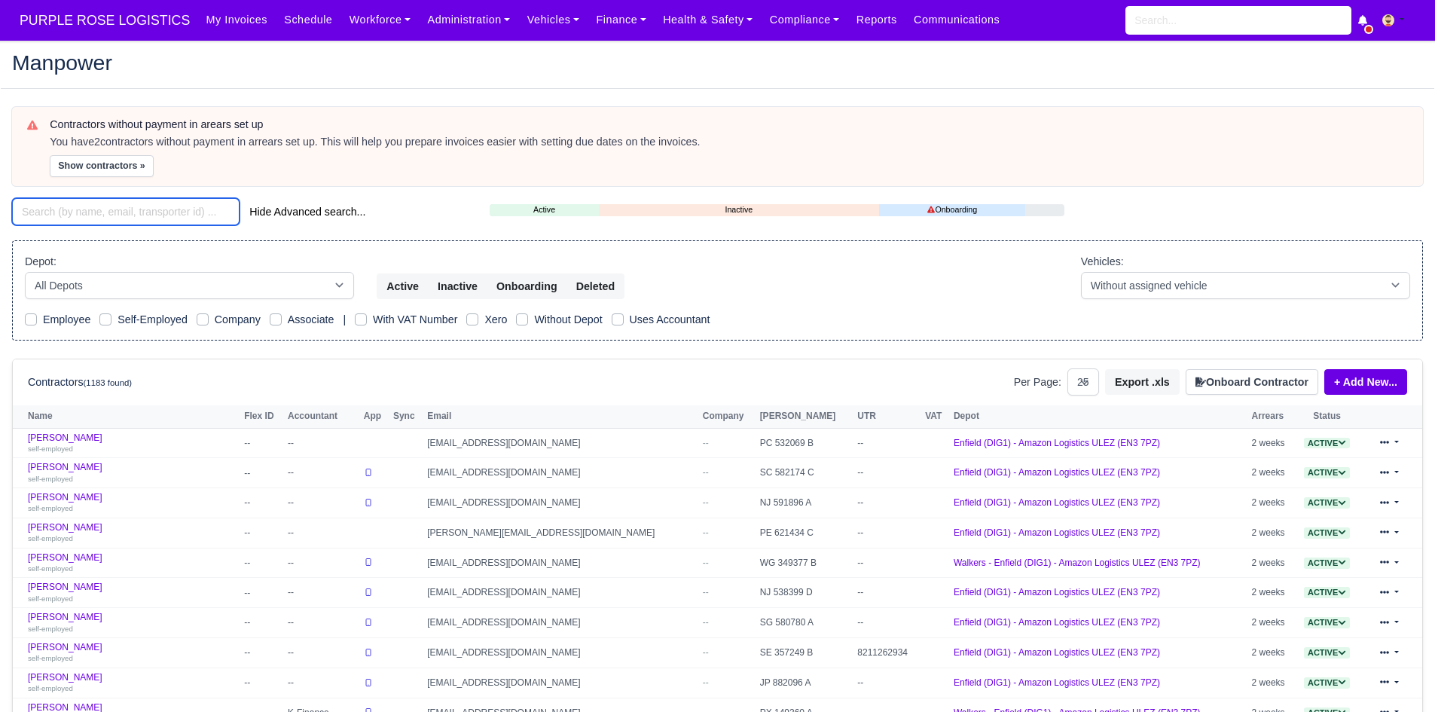
click at [169, 224] on input "search" at bounding box center [125, 211] width 227 height 27
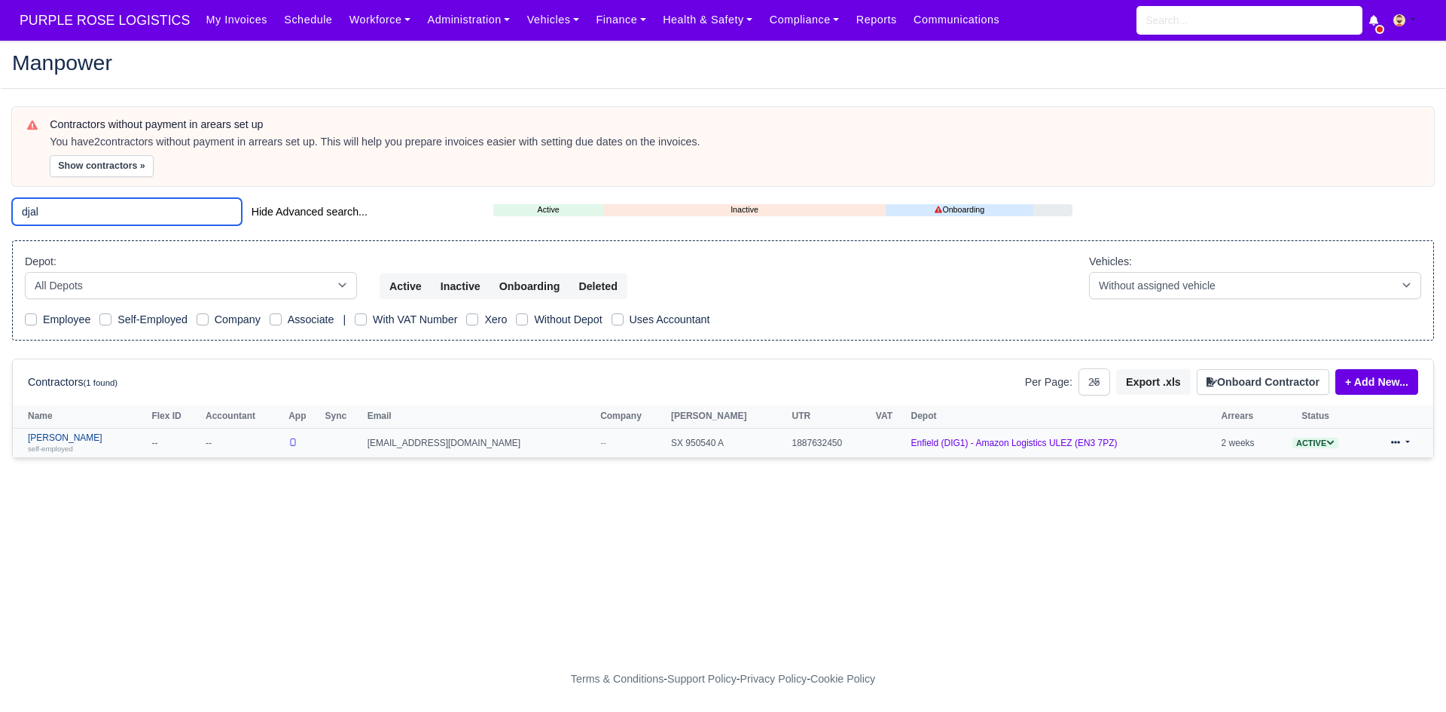
type input "djal"
click at [44, 441] on link "Ibrahima Djalo self-employed" at bounding box center [86, 443] width 116 height 22
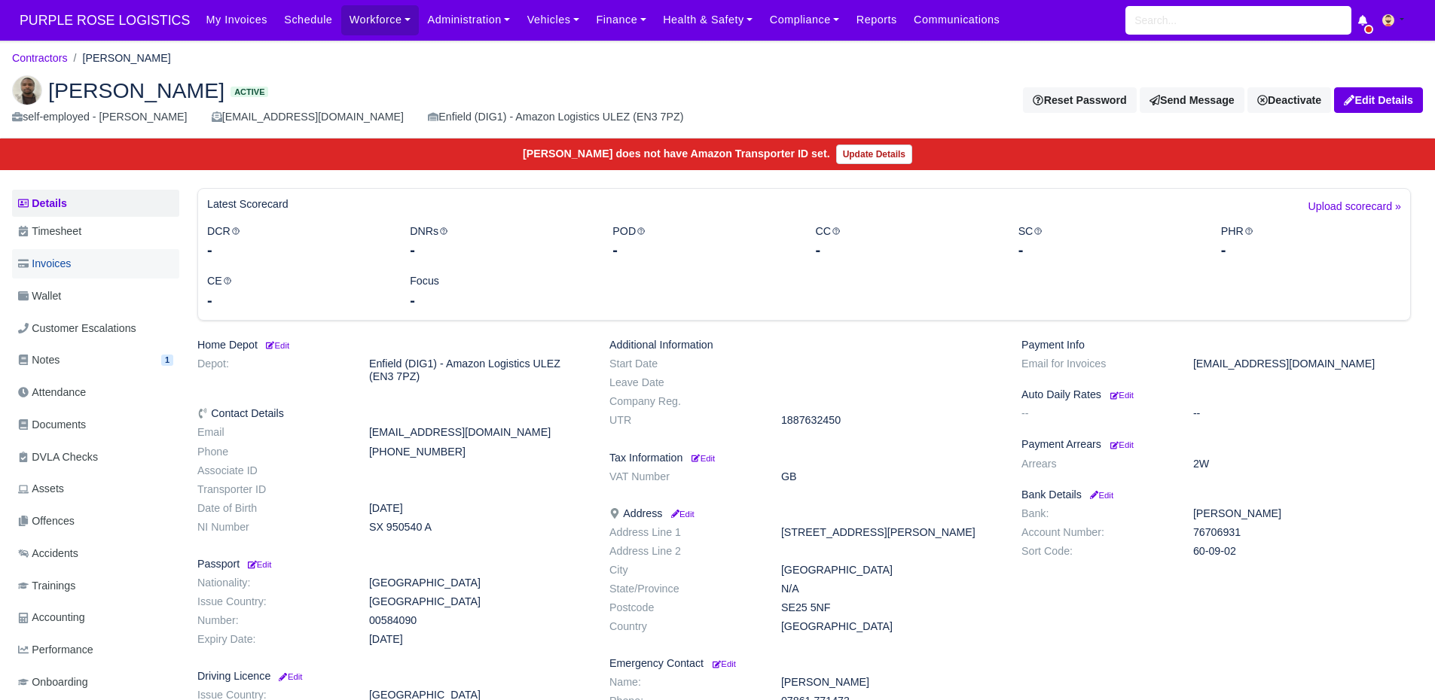
click at [108, 265] on link "Invoices" at bounding box center [95, 263] width 167 height 29
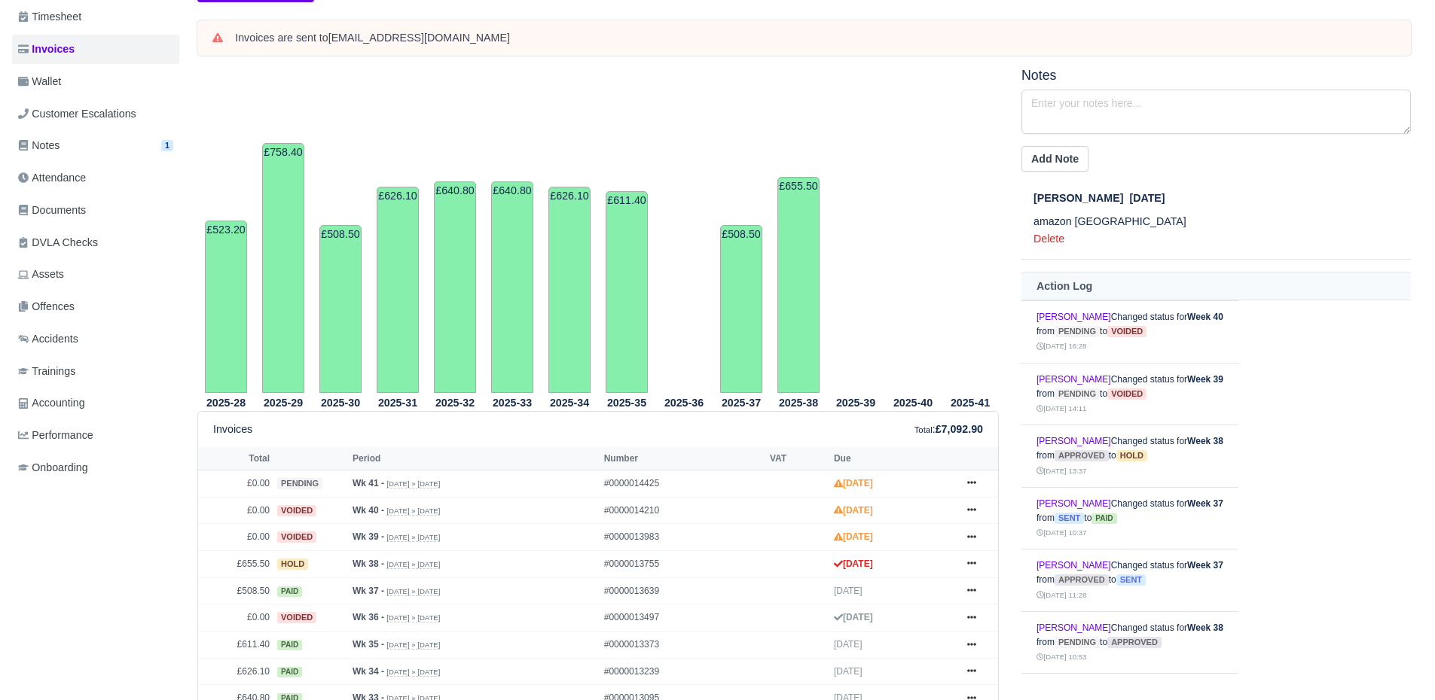
scroll to position [301, 0]
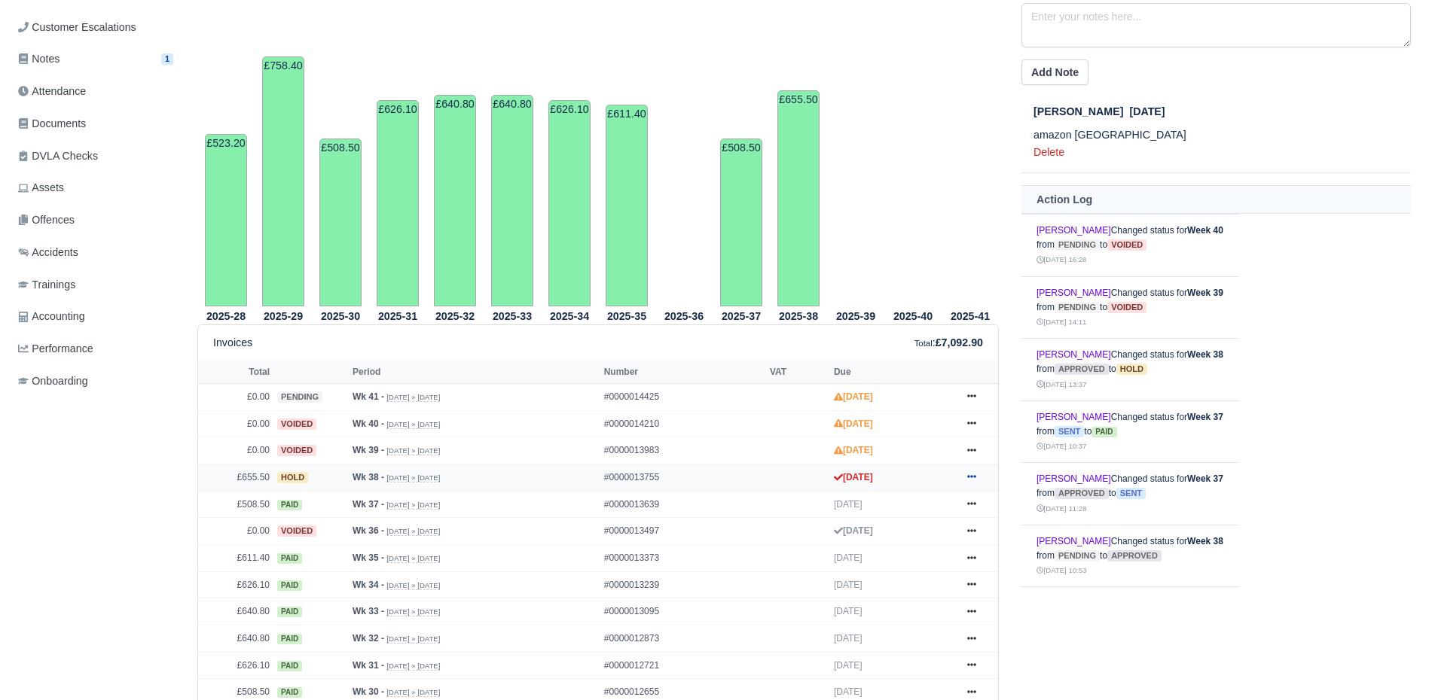
click at [969, 474] on icon at bounding box center [971, 476] width 9 height 9
click at [945, 501] on link "Show Invoice" at bounding box center [915, 506] width 134 height 32
